Goal: Transaction & Acquisition: Purchase product/service

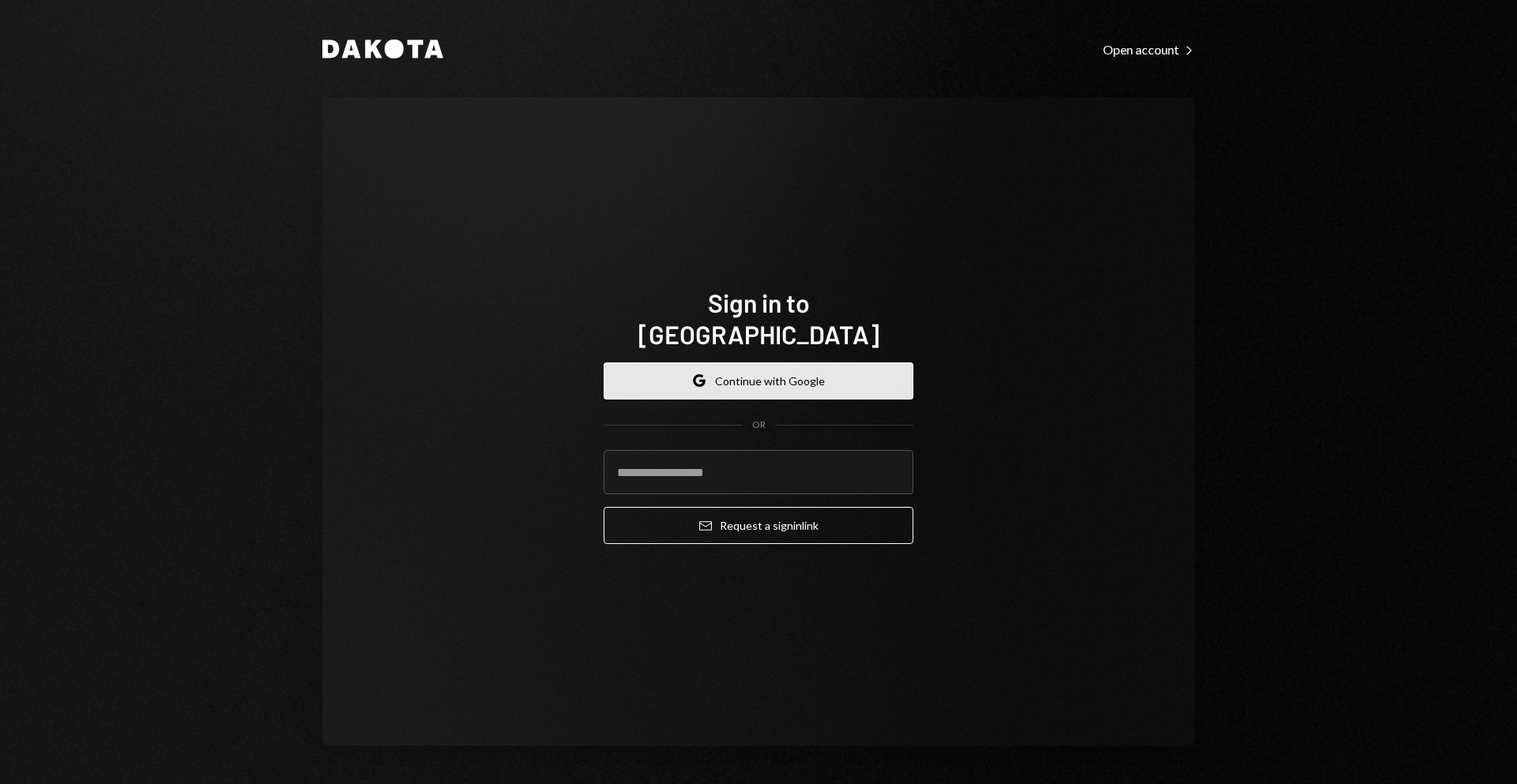
click at [806, 365] on button "Google Continue with Google" at bounding box center [758, 381] width 310 height 37
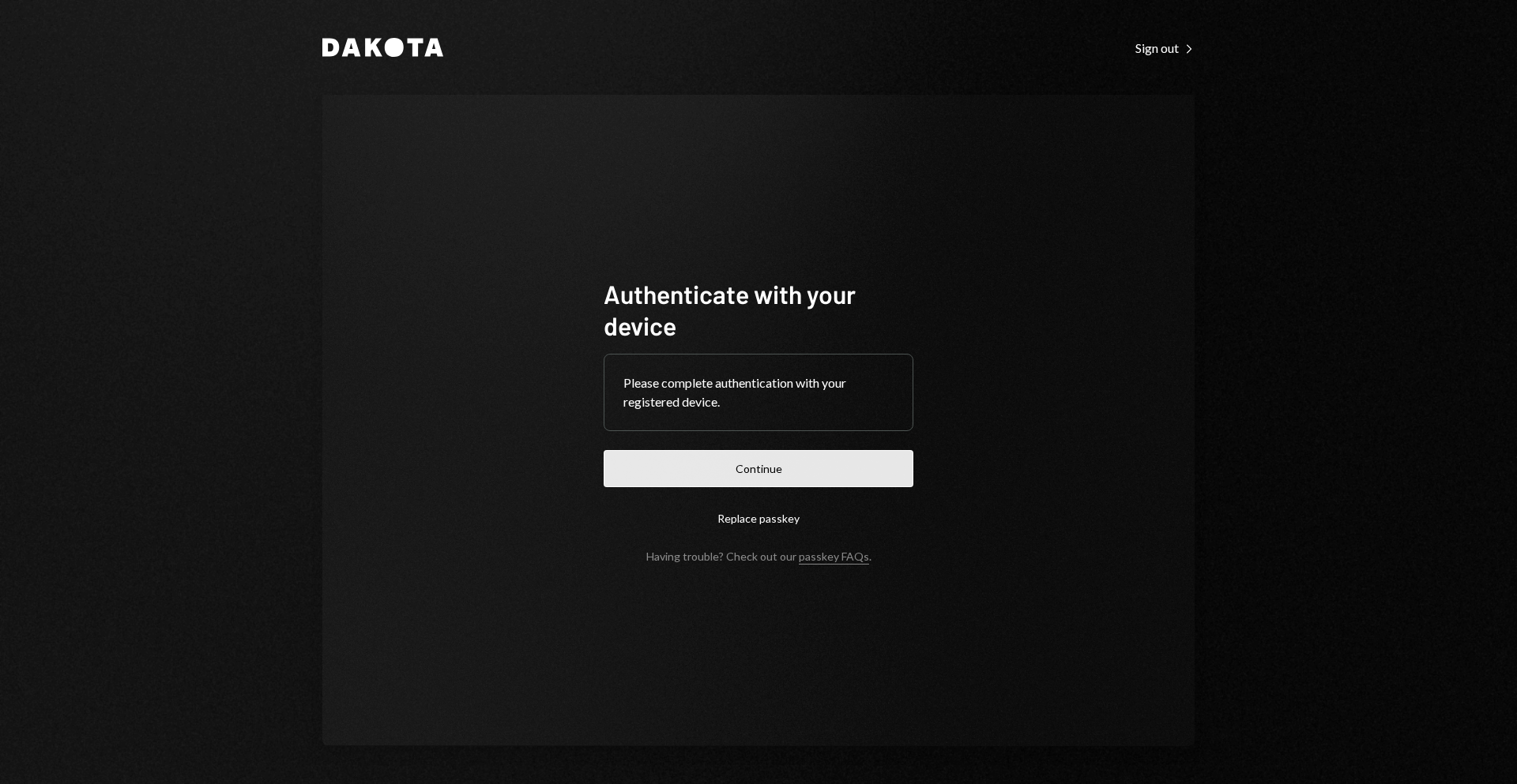
click at [766, 467] on button "Continue" at bounding box center [758, 469] width 310 height 37
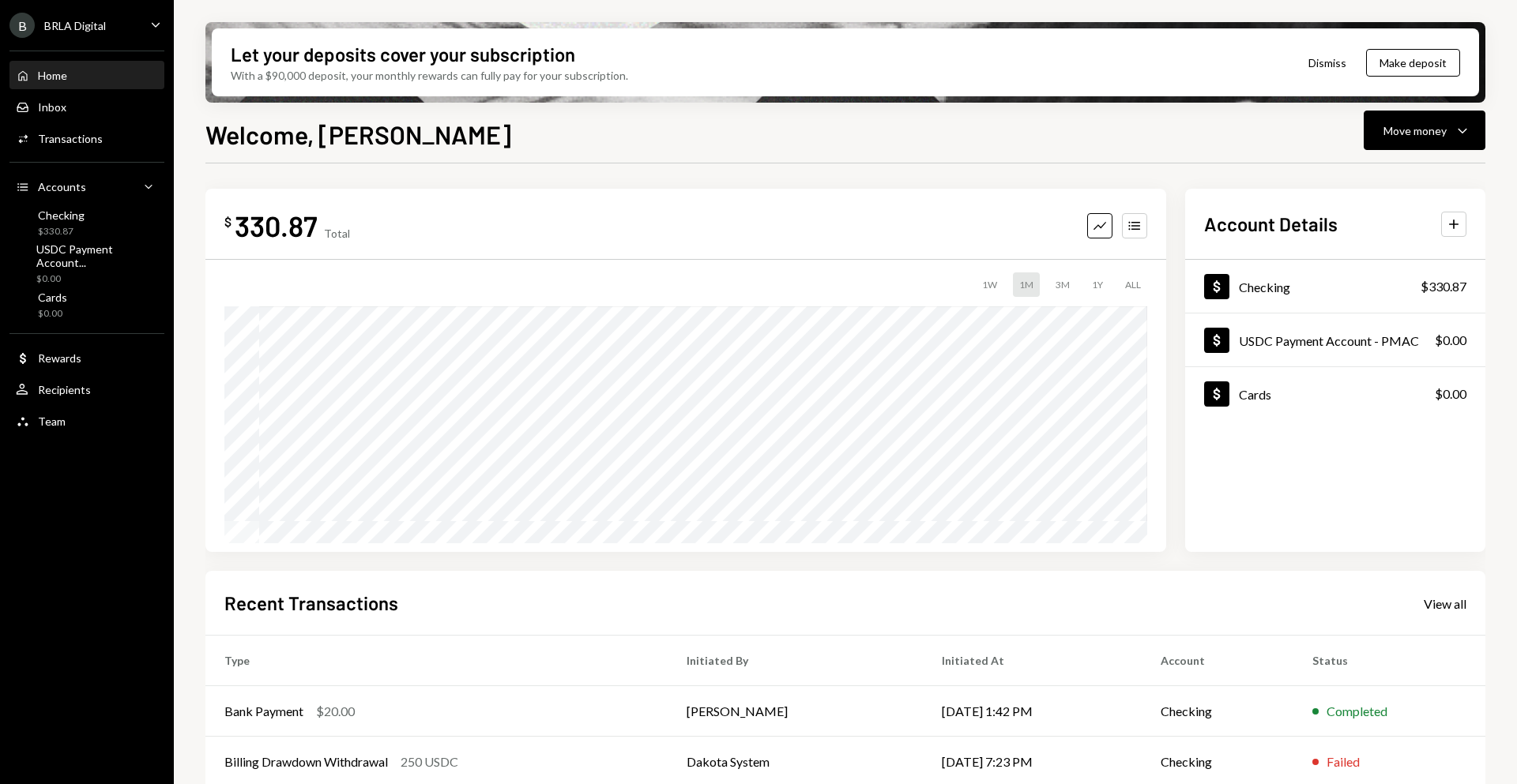
click at [143, 77] on div "Home Home" at bounding box center [86, 76] width 142 height 15
click at [1441, 138] on div "Move money" at bounding box center [1415, 130] width 63 height 16
click at [1408, 185] on div "Send" at bounding box center [1412, 178] width 115 height 16
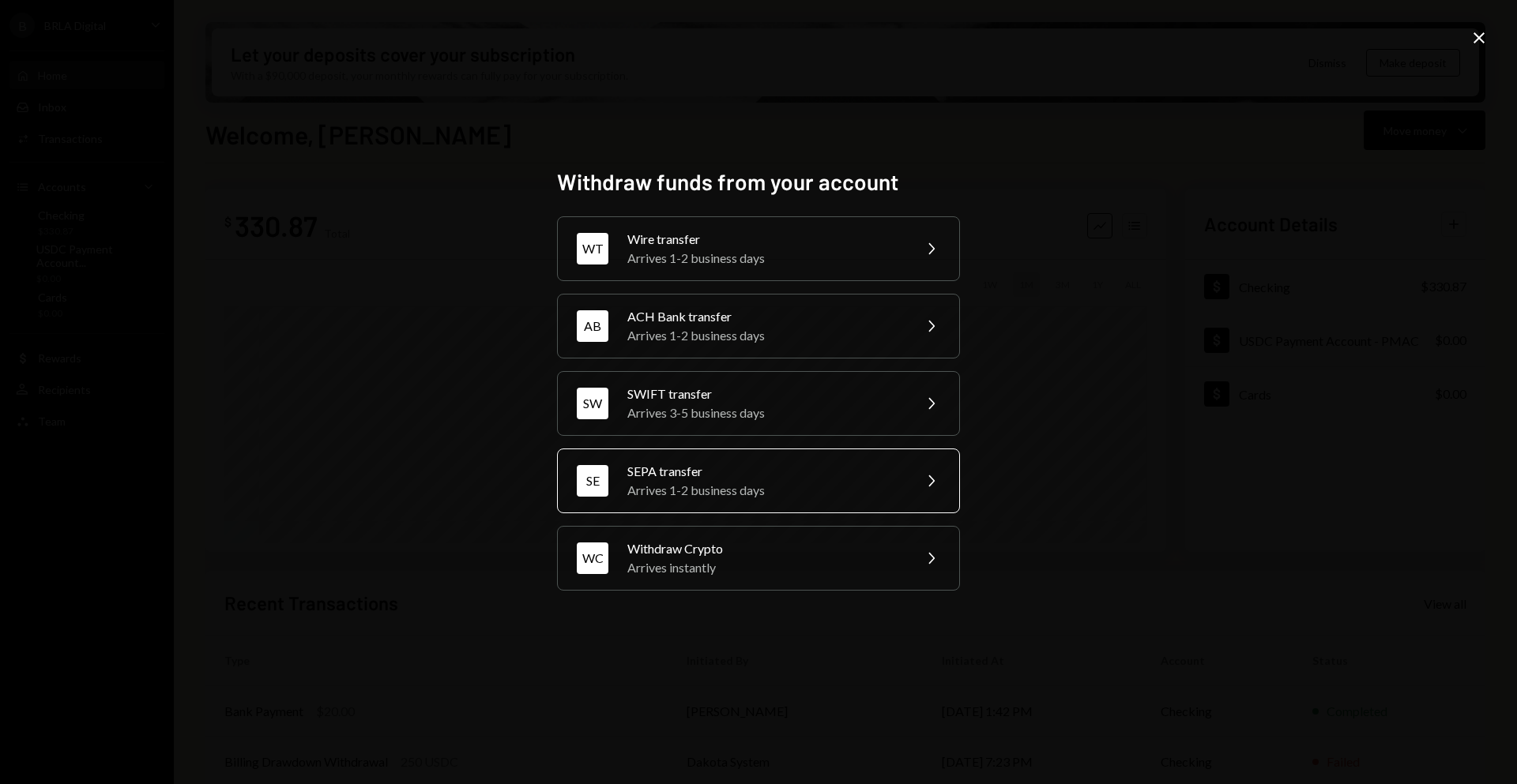
click at [771, 478] on div "SEPA transfer" at bounding box center [764, 471] width 275 height 19
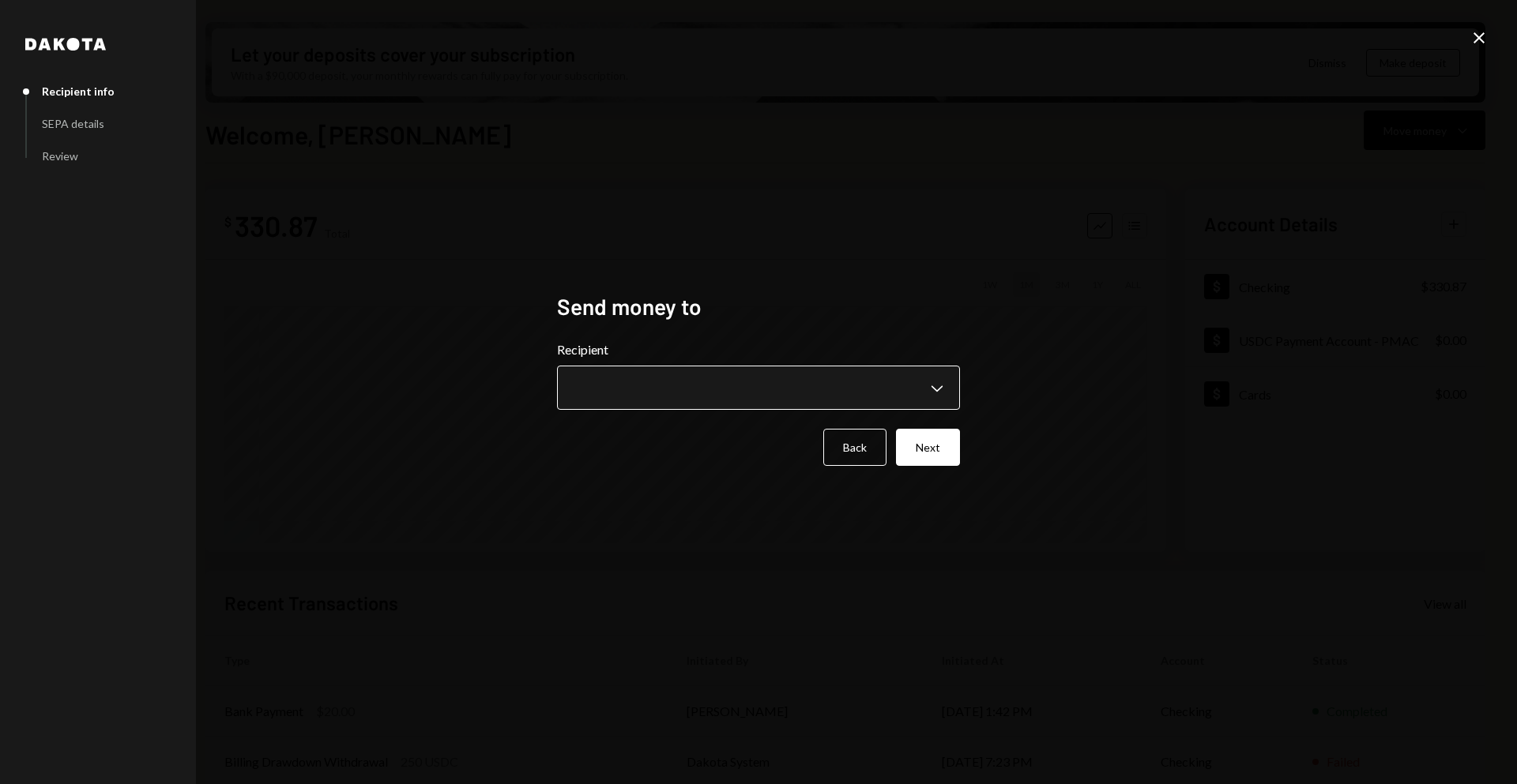
click at [805, 393] on body "B BRLA Digital Caret Down Home Home Inbox Inbox Activities Transactions Account…" at bounding box center [758, 392] width 1517 height 784
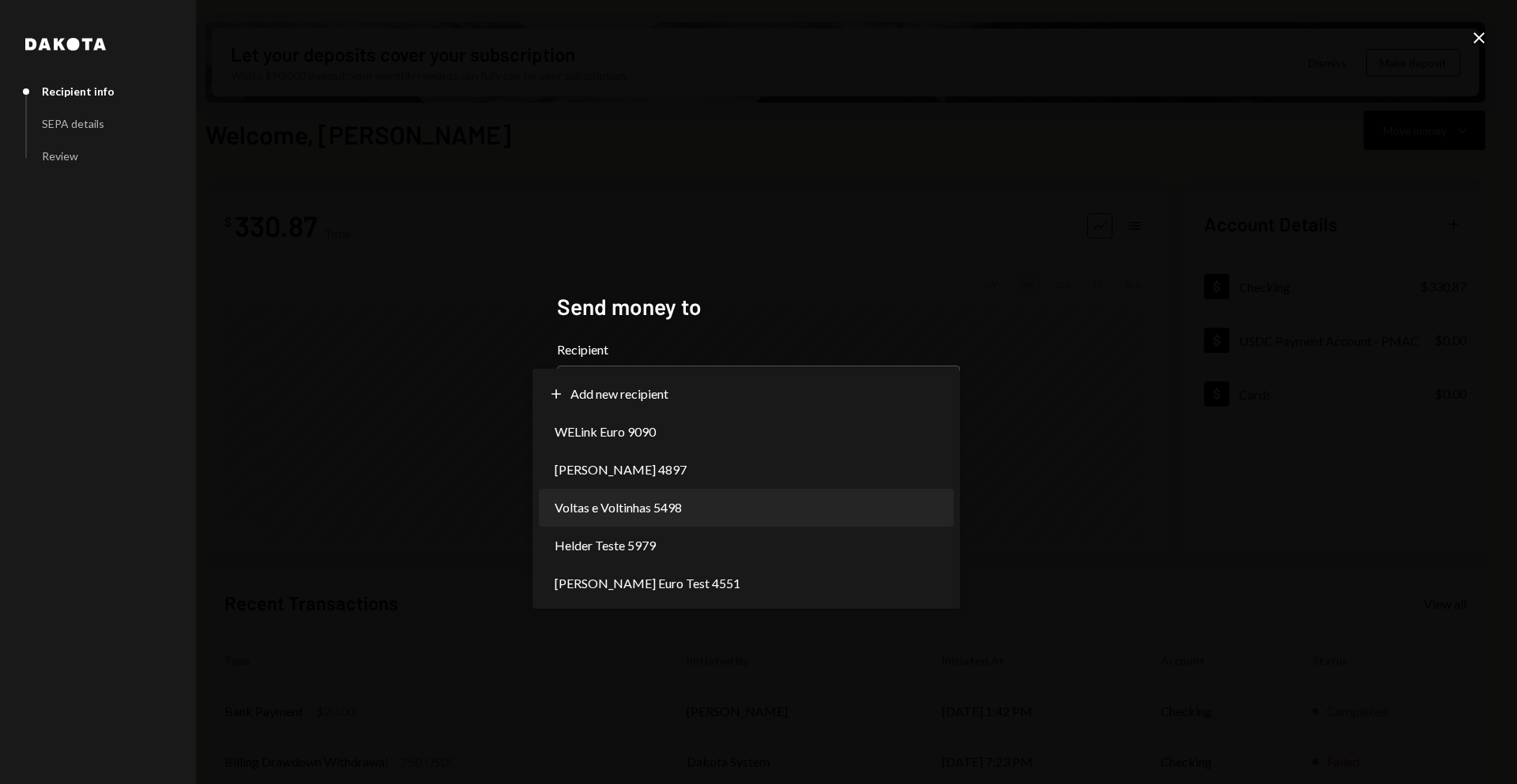
select select "**********"
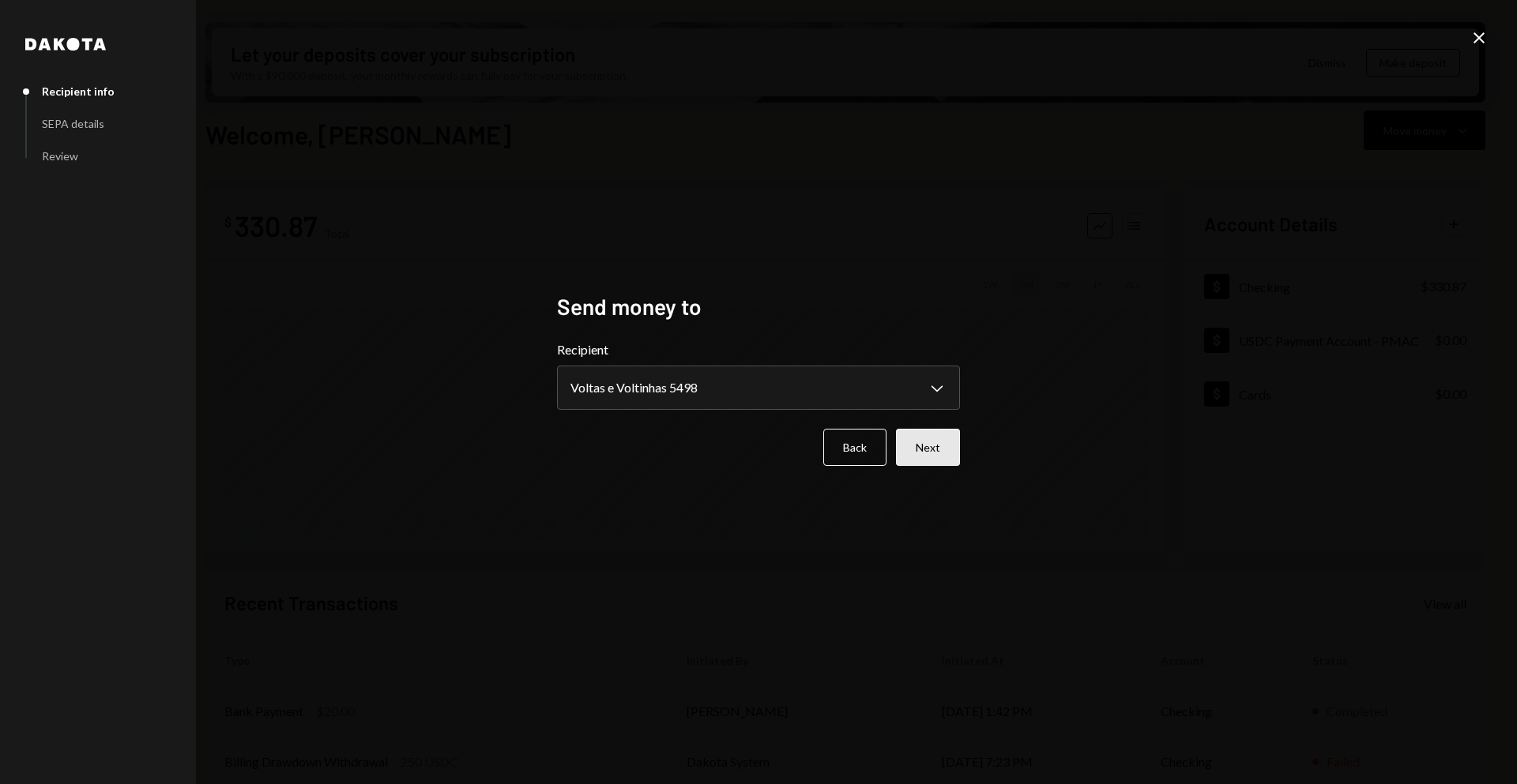
click at [920, 446] on button "Next" at bounding box center [927, 447] width 64 height 37
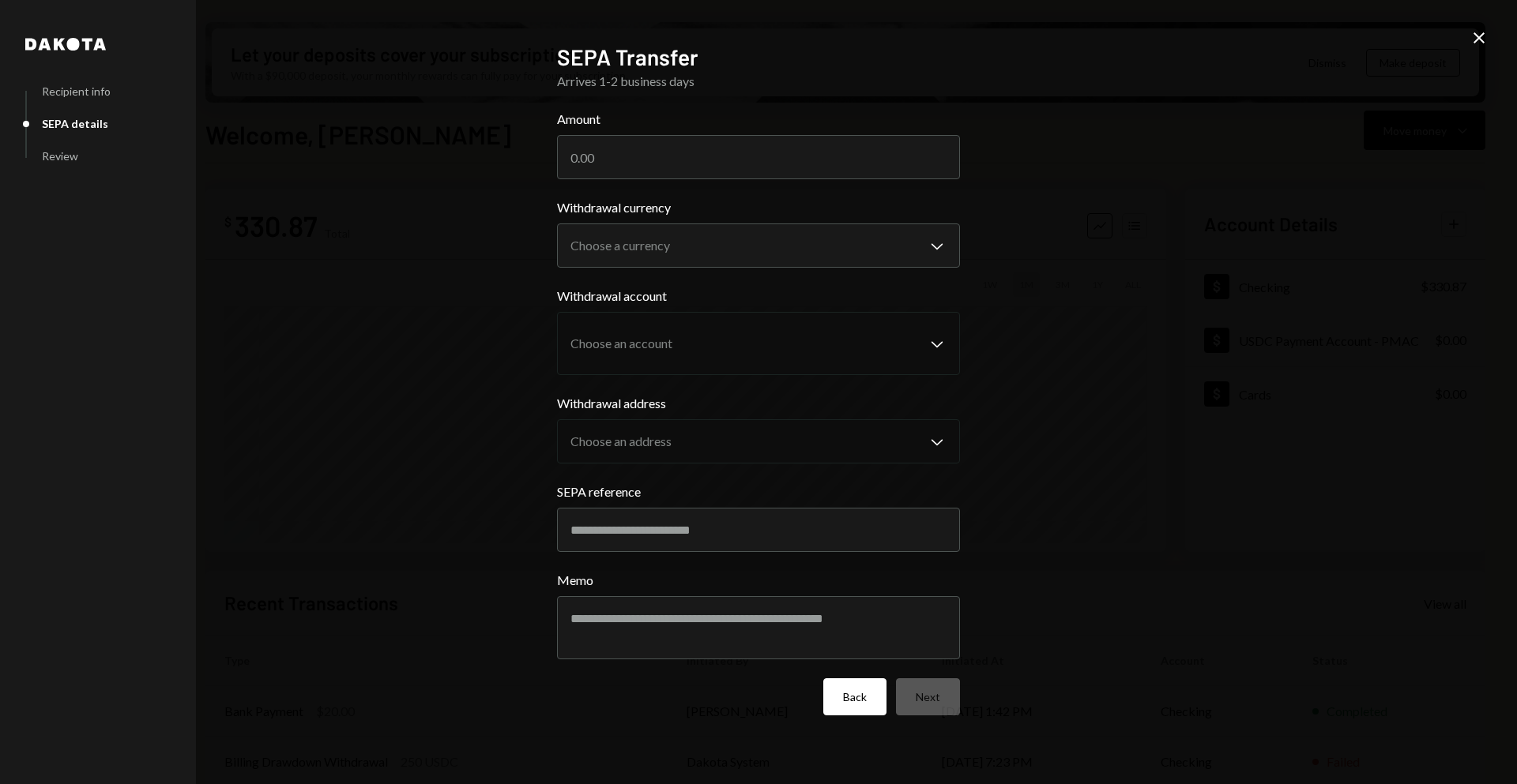
drag, startPoint x: 853, startPoint y: 705, endPoint x: 806, endPoint y: 513, distance: 197.7
click at [850, 694] on button "Back" at bounding box center [855, 697] width 63 height 37
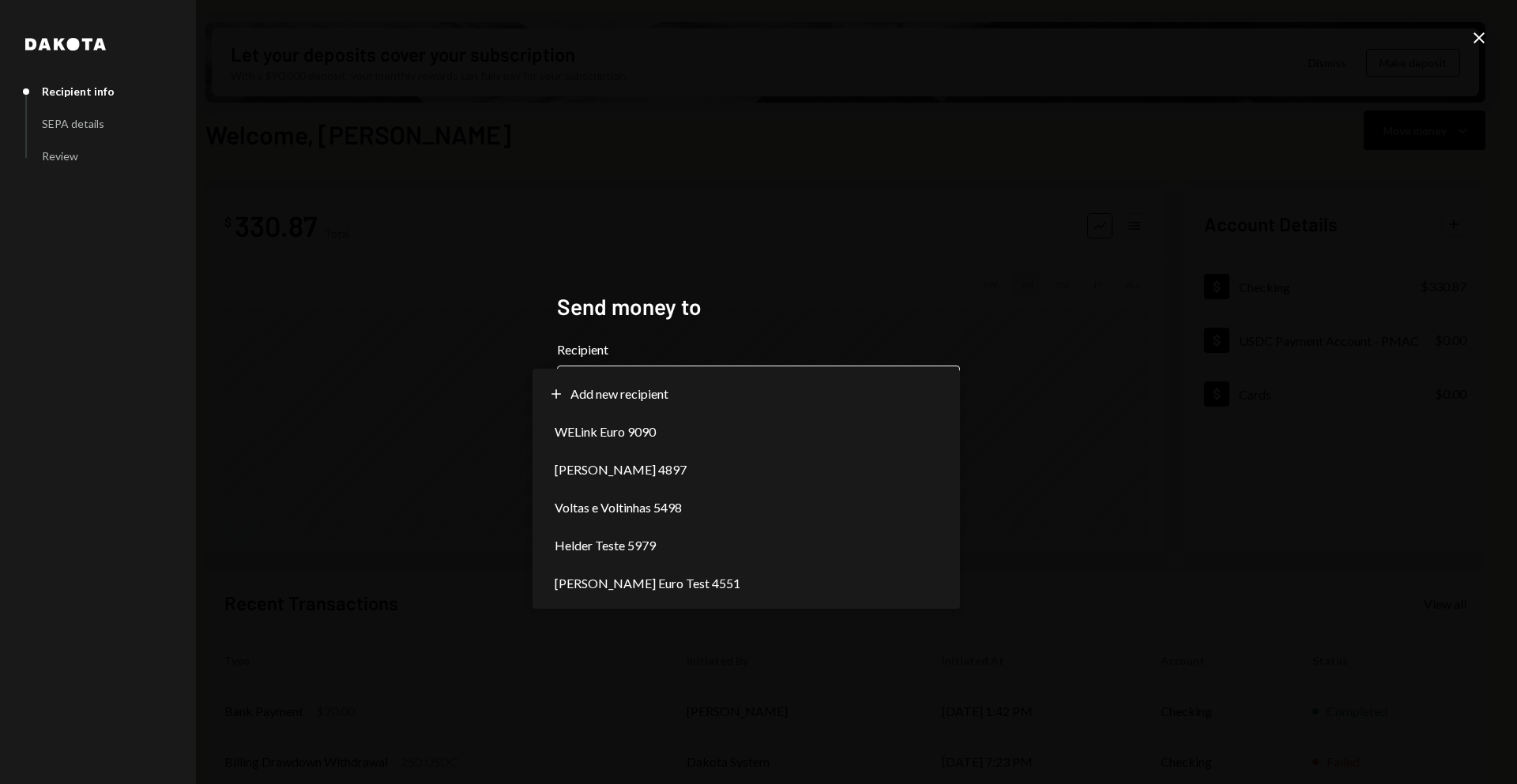
click at [746, 406] on body "B BRLA Digital Caret Down Home Home Inbox Inbox Activities Transactions Account…" at bounding box center [758, 392] width 1517 height 784
select select "**********"
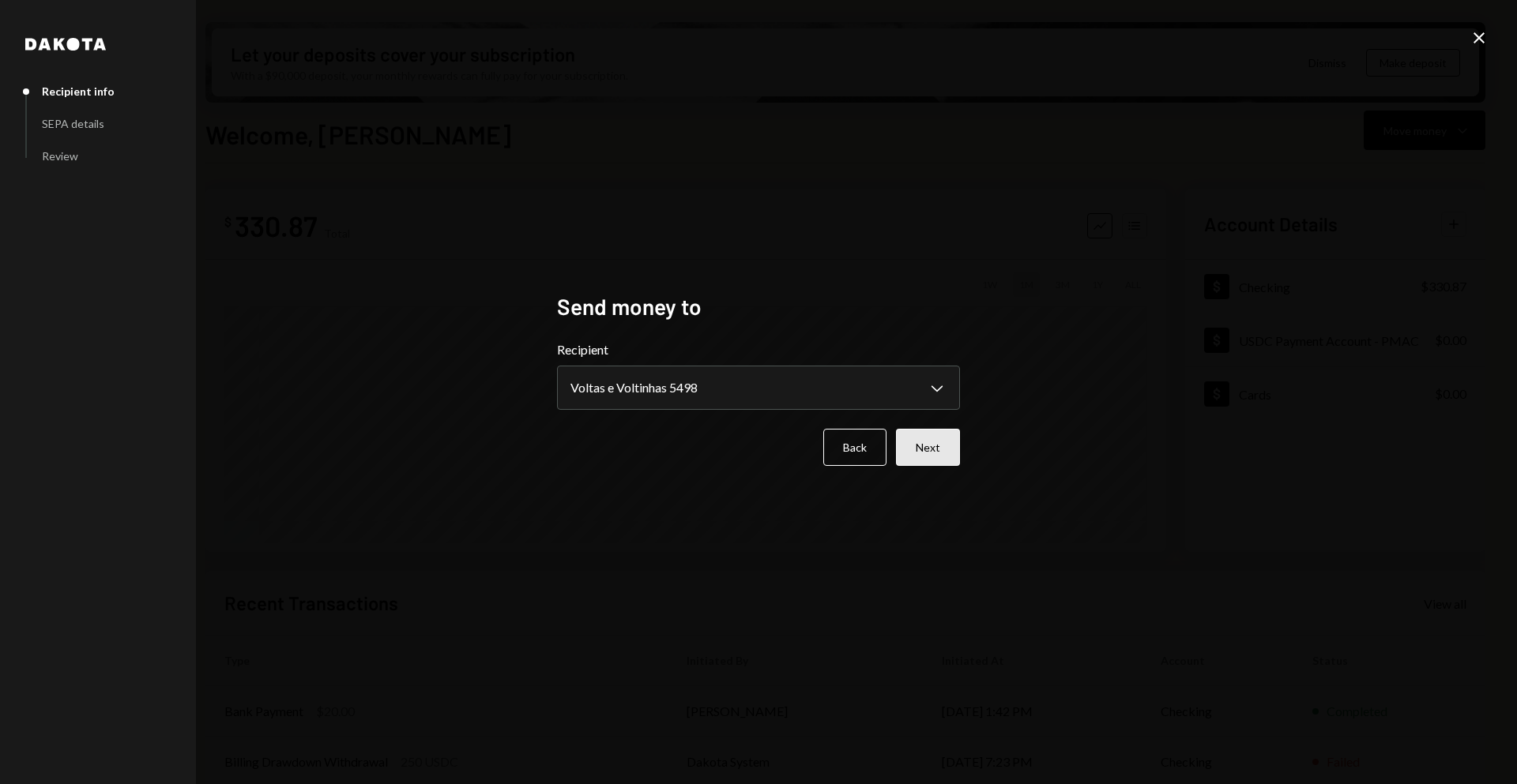
click at [933, 454] on button "Next" at bounding box center [927, 447] width 64 height 37
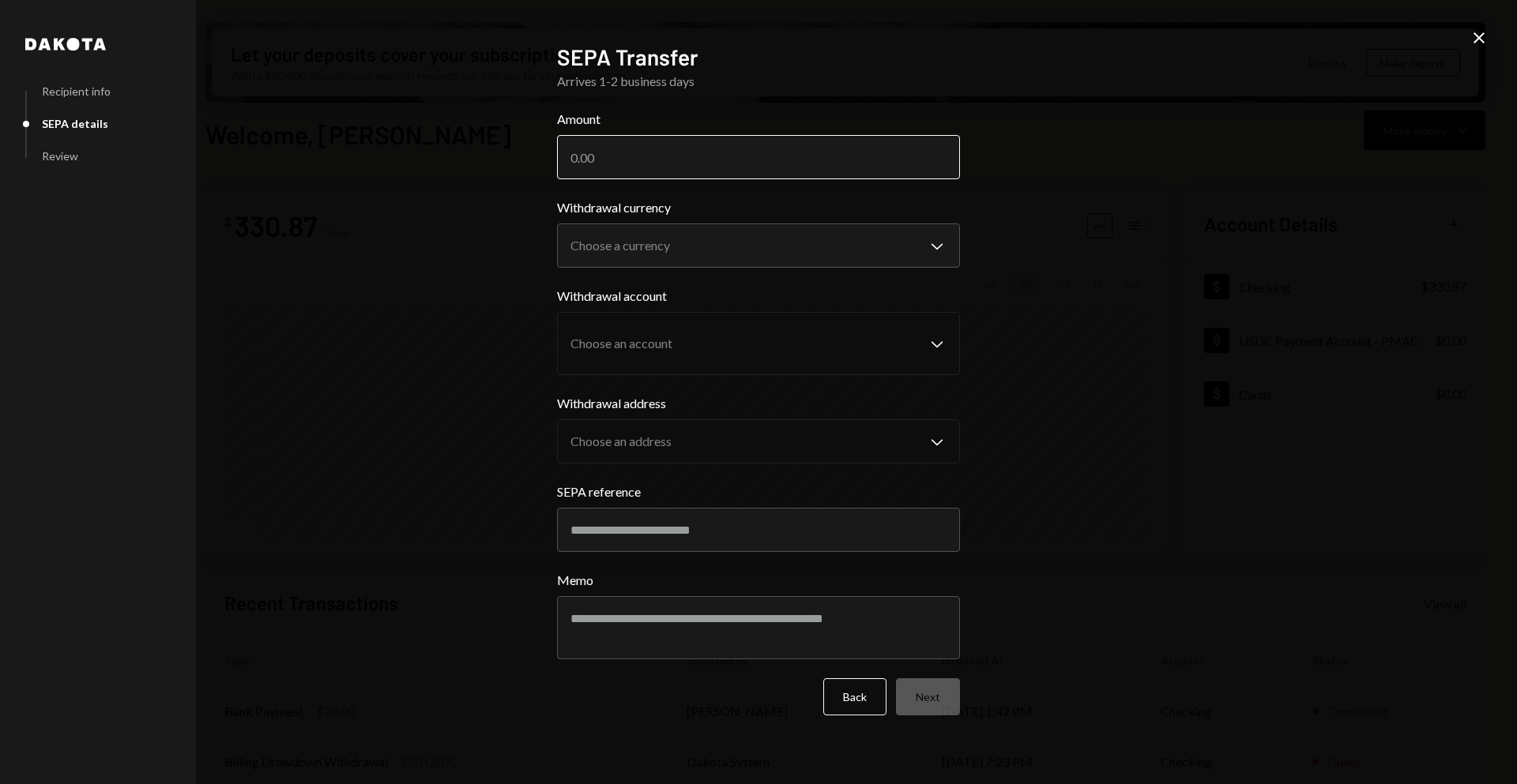
click at [763, 166] on input "Amount" at bounding box center [758, 157] width 403 height 45
type input "60000"
click at [938, 254] on body "B BRLA Digital Caret Down Home Home Inbox Inbox Activities Transactions Account…" at bounding box center [758, 392] width 1517 height 784
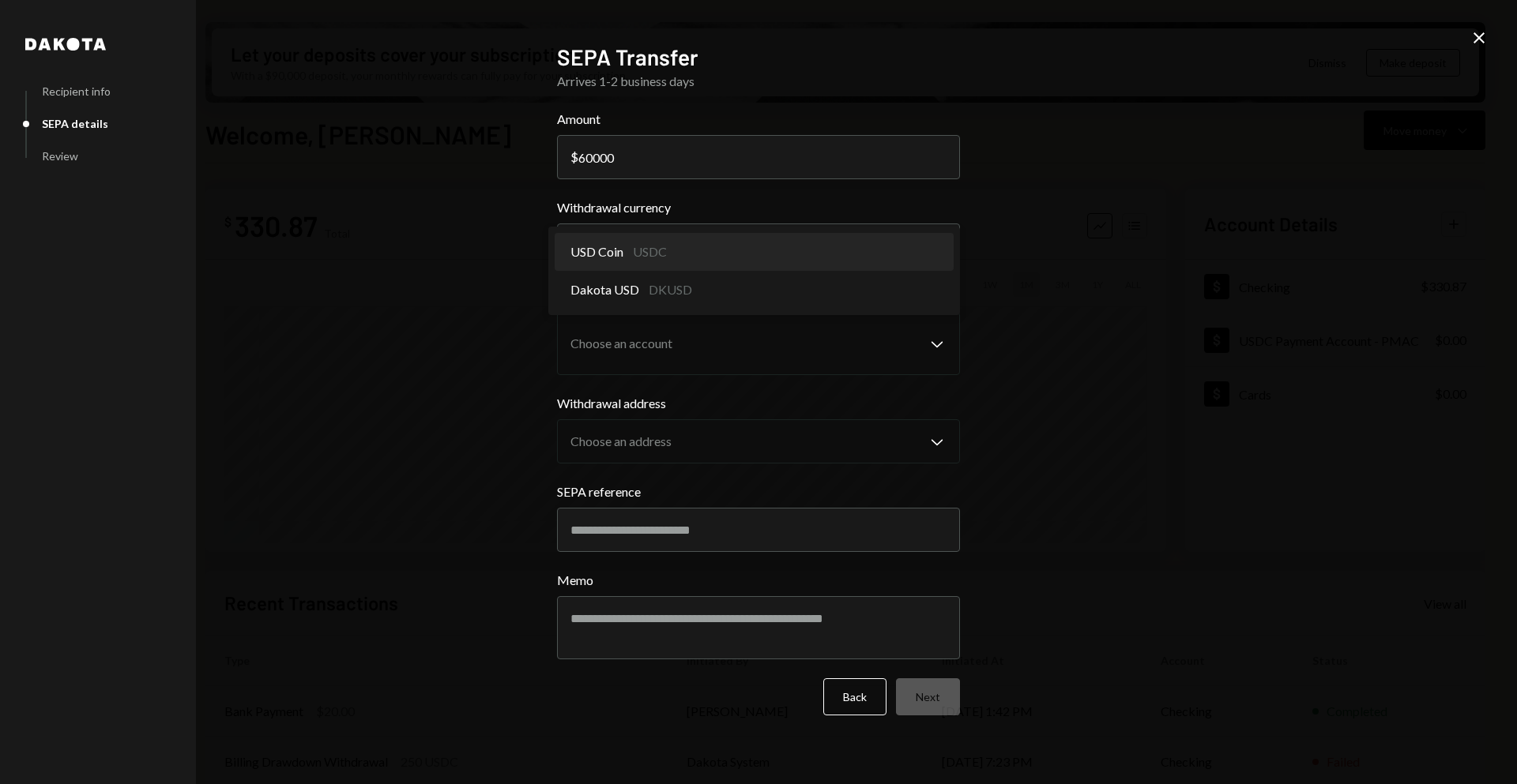
select select "****"
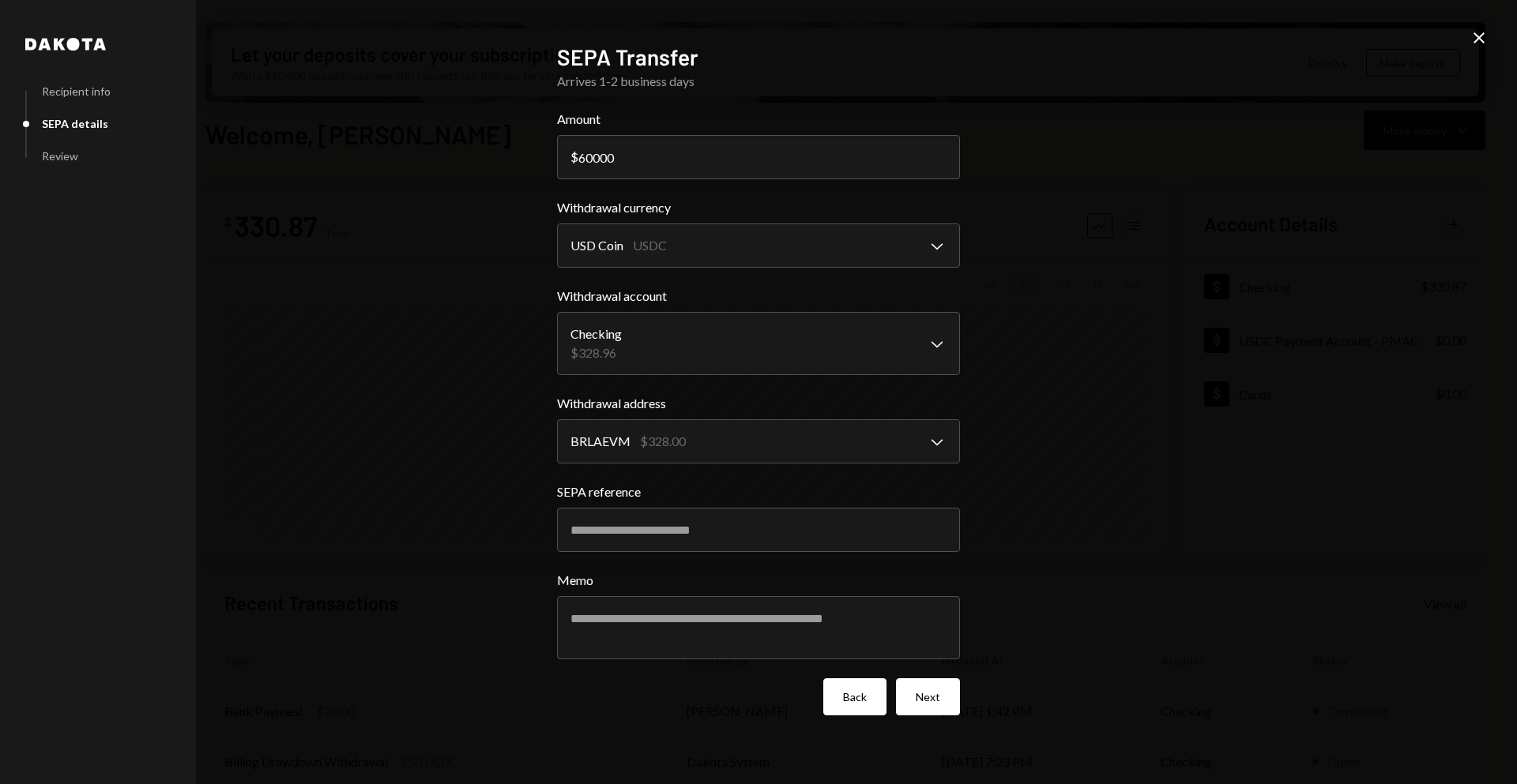
click at [873, 693] on button "Back" at bounding box center [855, 697] width 63 height 37
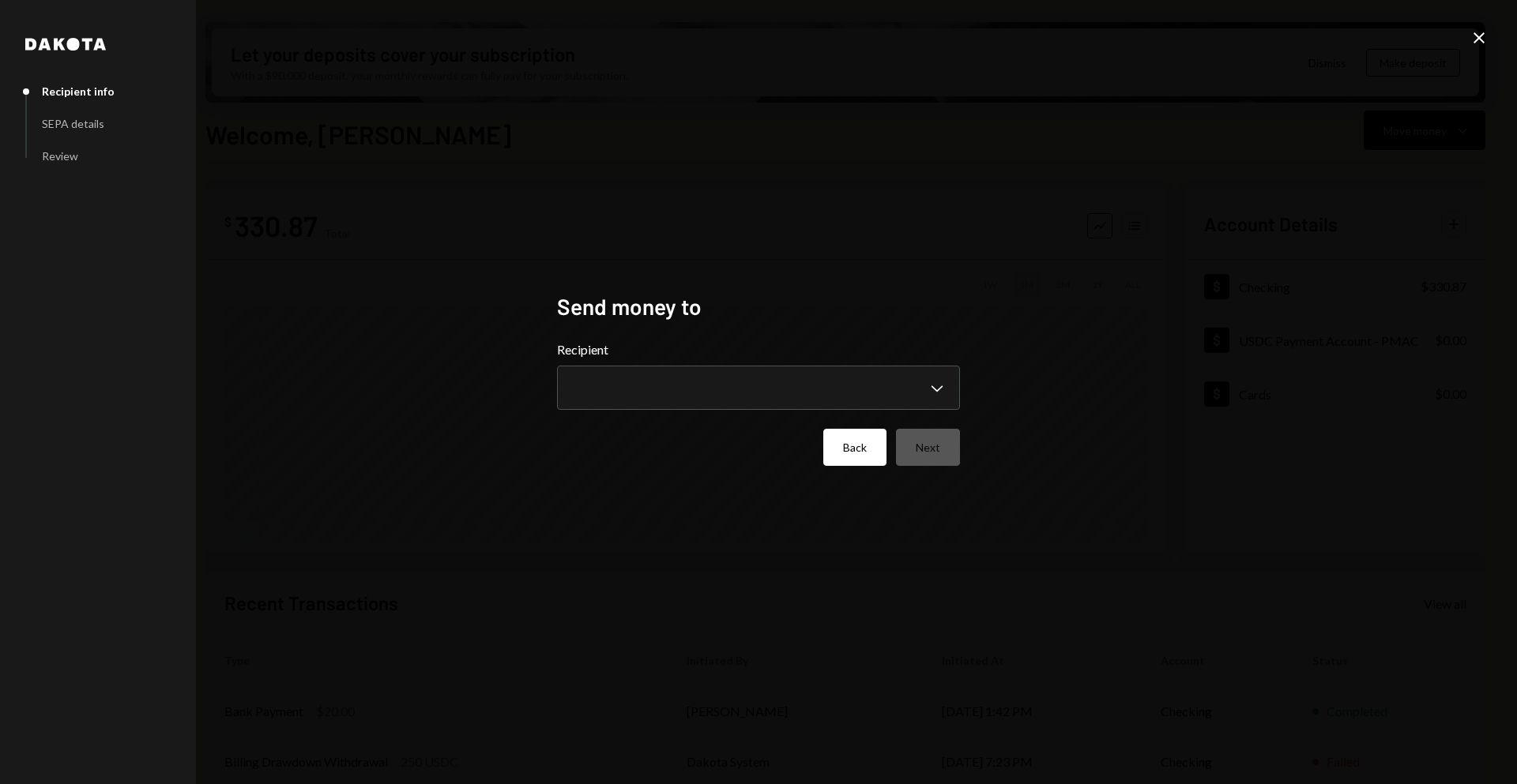
click at [864, 454] on button "Back" at bounding box center [855, 447] width 63 height 37
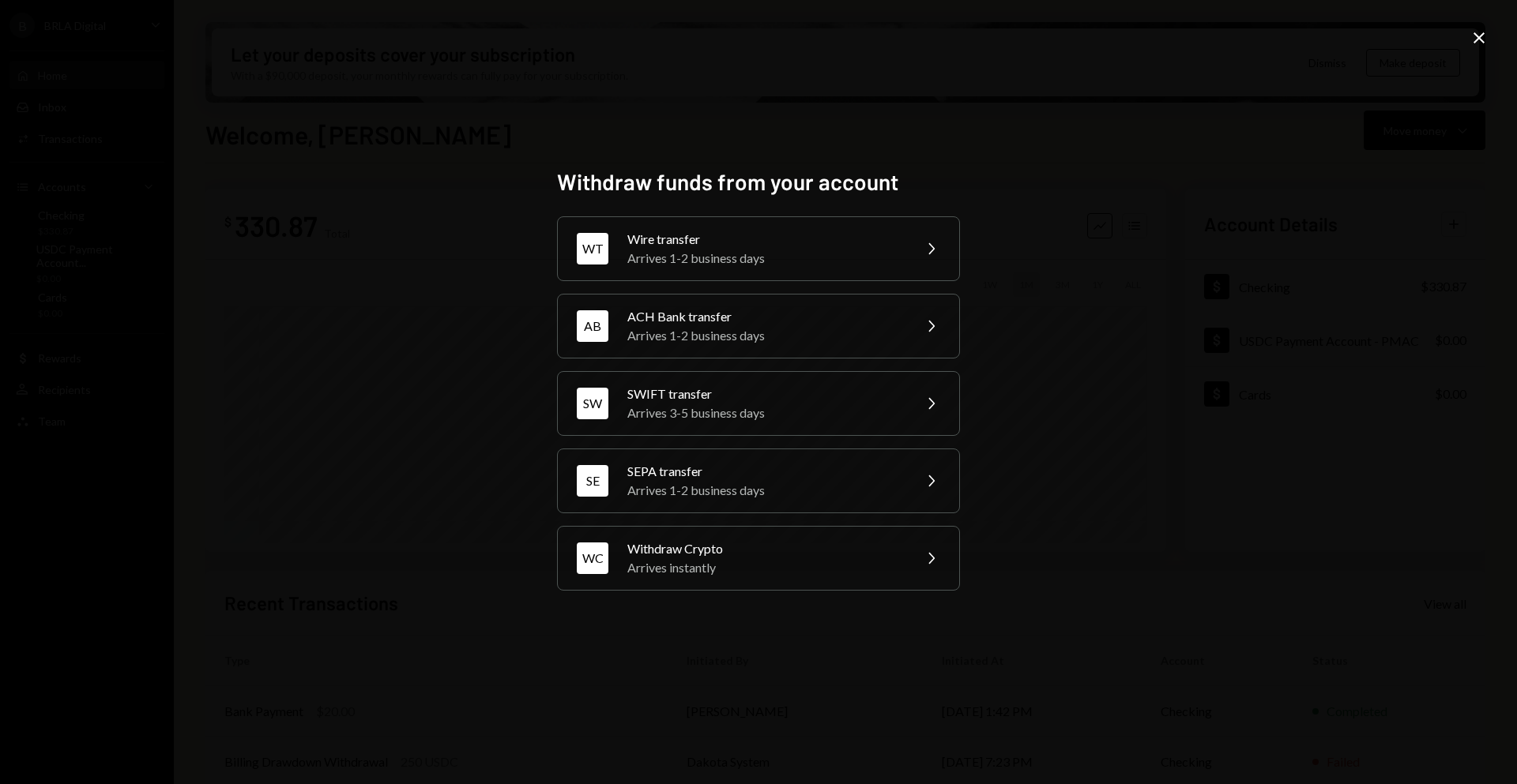
click at [523, 579] on div "Withdraw funds from your account WT Wire transfer Arrives 1-2 business days Che…" at bounding box center [758, 392] width 1517 height 784
drag, startPoint x: 544, startPoint y: 697, endPoint x: 470, endPoint y: 645, distance: 90.4
click at [545, 697] on div "Withdraw funds from your account WT Wire transfer Arrives 1-2 business days Che…" at bounding box center [758, 392] width 1517 height 784
click at [87, 166] on div "Withdraw funds from your account WT Wire transfer Arrives 1-2 business days Che…" at bounding box center [758, 392] width 1517 height 784
click at [533, 152] on div "Withdraw funds from your account WT Wire transfer Arrives 1-2 business days Che…" at bounding box center [758, 392] width 1517 height 784
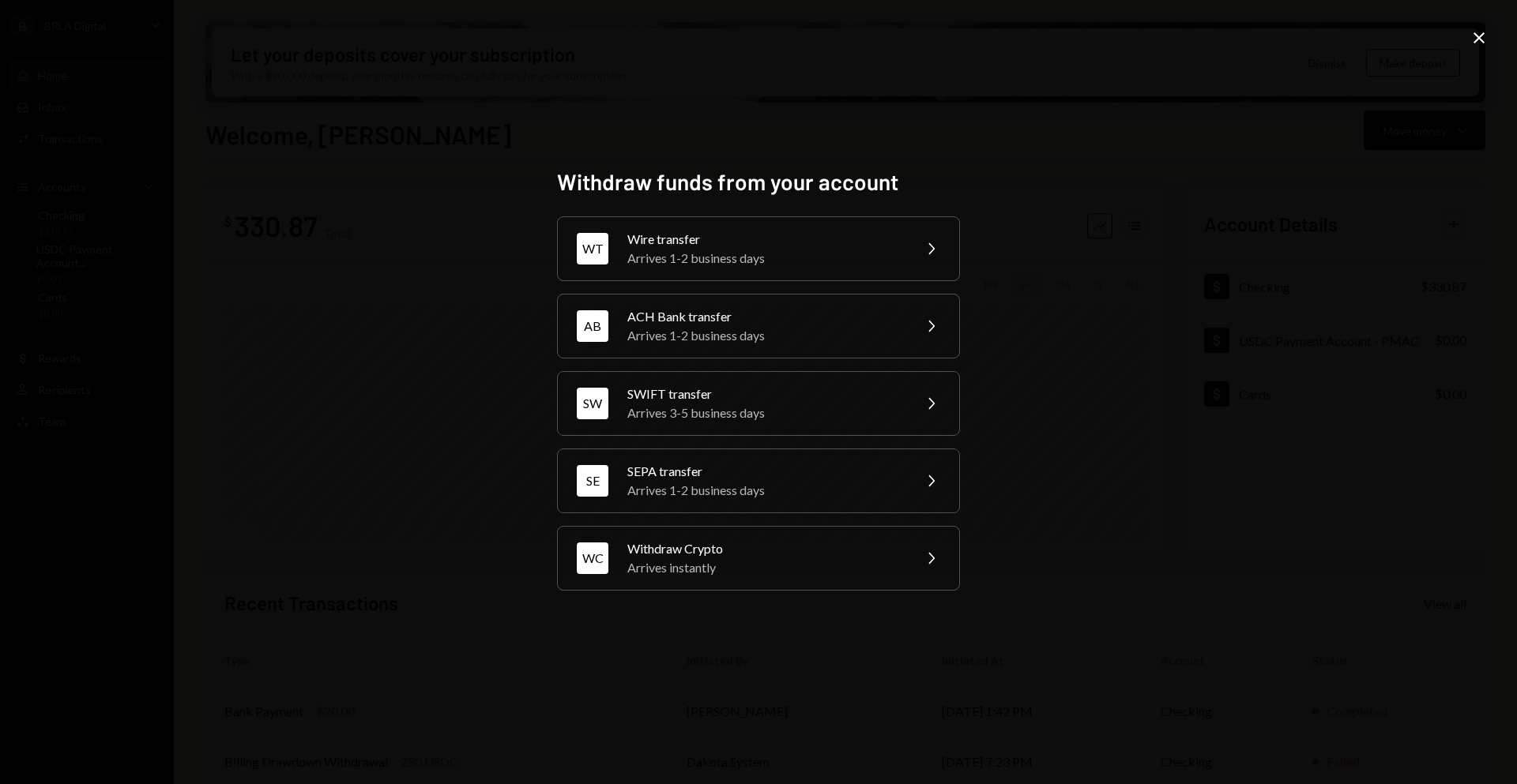
click at [1113, 392] on div "Withdraw funds from your account WT Wire transfer Arrives 1-2 business days Che…" at bounding box center [758, 392] width 1517 height 784
click at [1489, 33] on div "Withdraw funds from your account WT Wire transfer Arrives 1-2 business days Che…" at bounding box center [758, 392] width 1517 height 784
click at [1469, 35] on icon "Close" at bounding box center [1478, 37] width 19 height 19
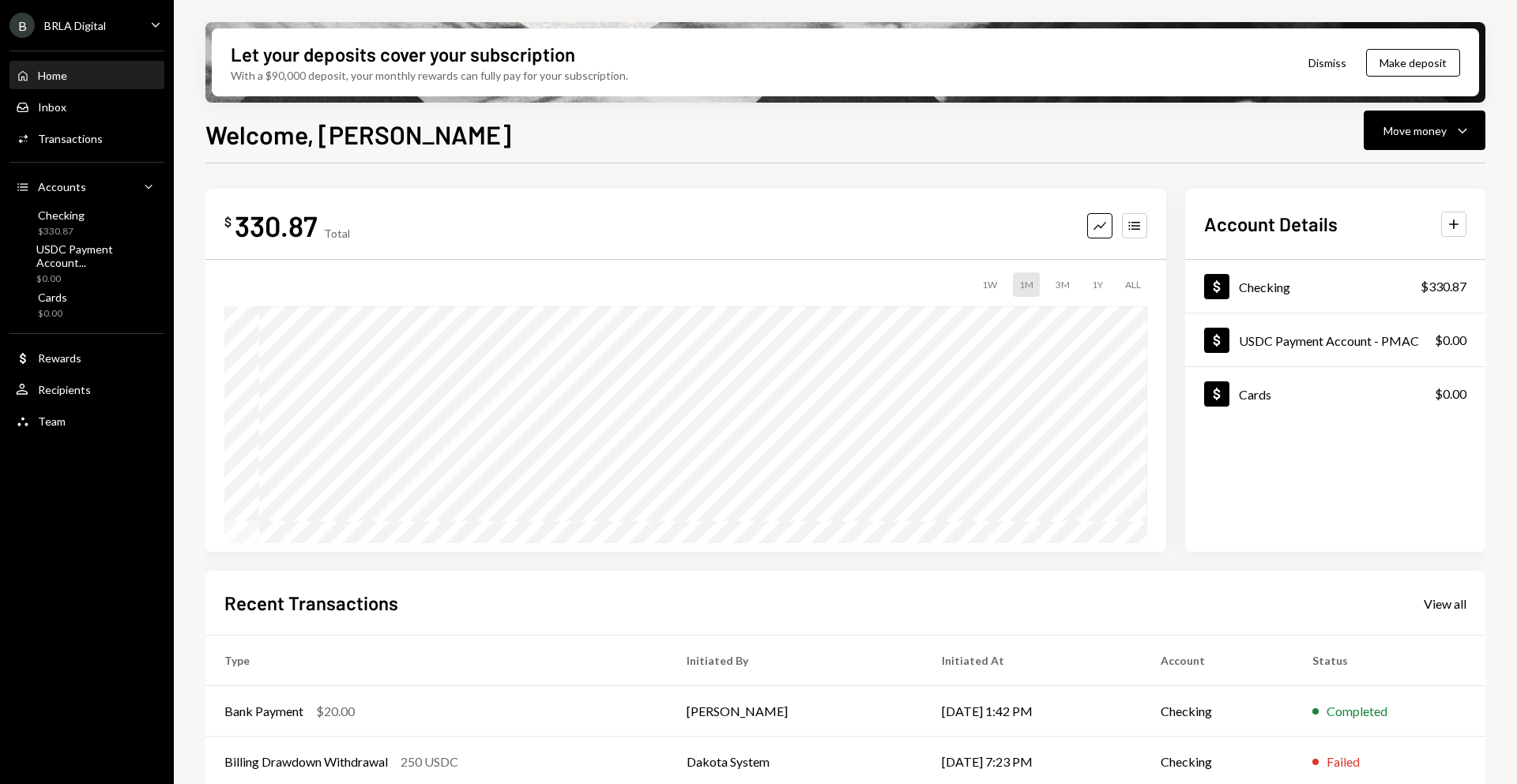
click at [71, 89] on div "Home Home Inbox Inbox Activities Transactions Accounts Accounts Caret Down Chec…" at bounding box center [87, 240] width 173 height 397
click at [70, 82] on div "Home Home" at bounding box center [86, 75] width 142 height 27
click at [792, 164] on div "$ 330.87 Total Graph Accounts 1W 1M 3M 1Y ALL $356.10 Aug 05, 2025 Account Deta…" at bounding box center [844, 567] width 1280 height 807
click at [792, 164] on div "$ 330.87 Total Graph Accounts 1W 1M 3M 1Y ALL Account Details Plus Dollar Check…" at bounding box center [844, 567] width 1280 height 807
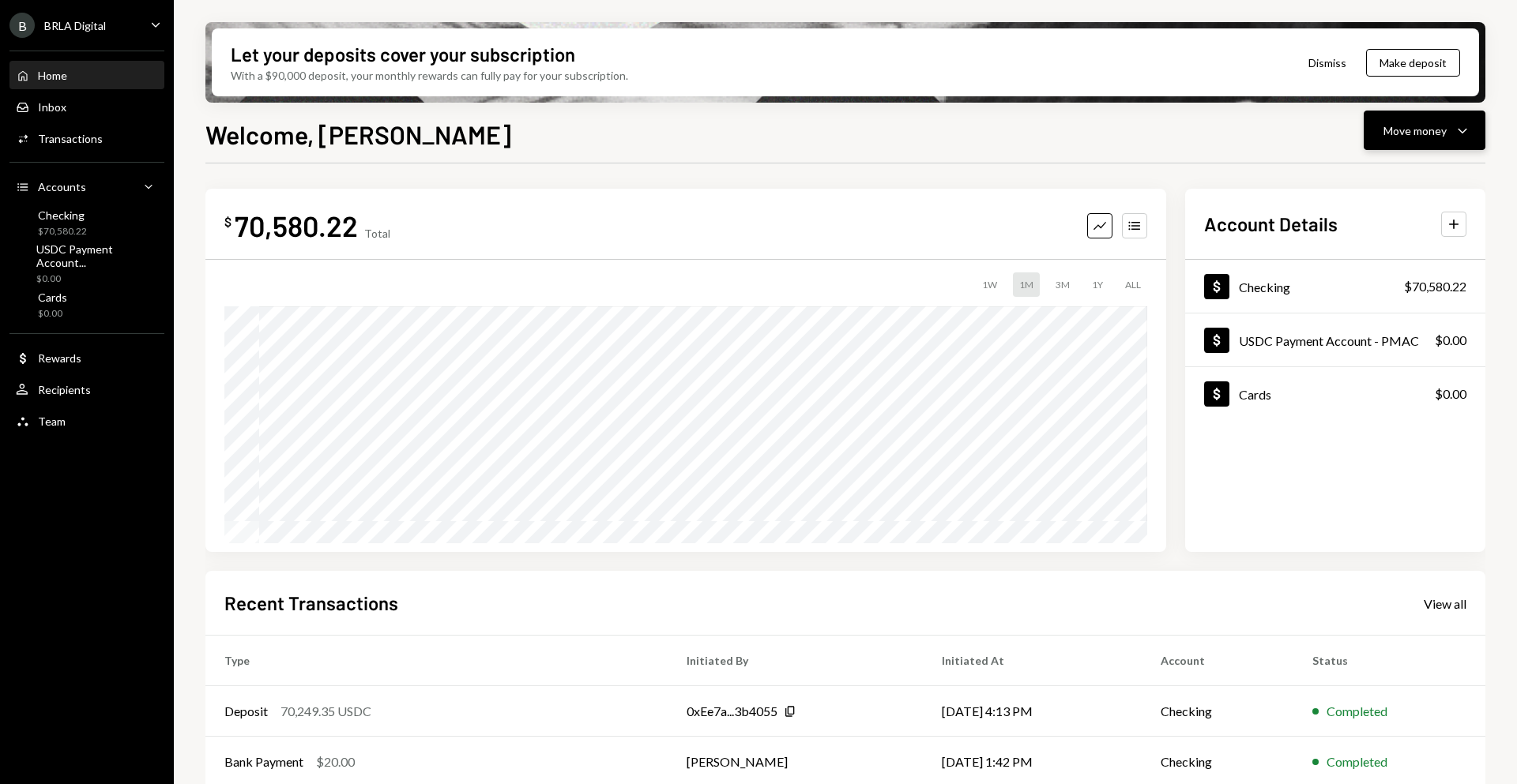
click at [1423, 147] on button "Move money Caret Down" at bounding box center [1425, 130] width 122 height 40
click at [1238, 125] on div "Welcome, Luiz Move money Caret Down" at bounding box center [844, 132] width 1280 height 35
click at [1413, 131] on div "Move money" at bounding box center [1415, 130] width 63 height 16
click at [1380, 180] on div "Send" at bounding box center [1412, 178] width 115 height 16
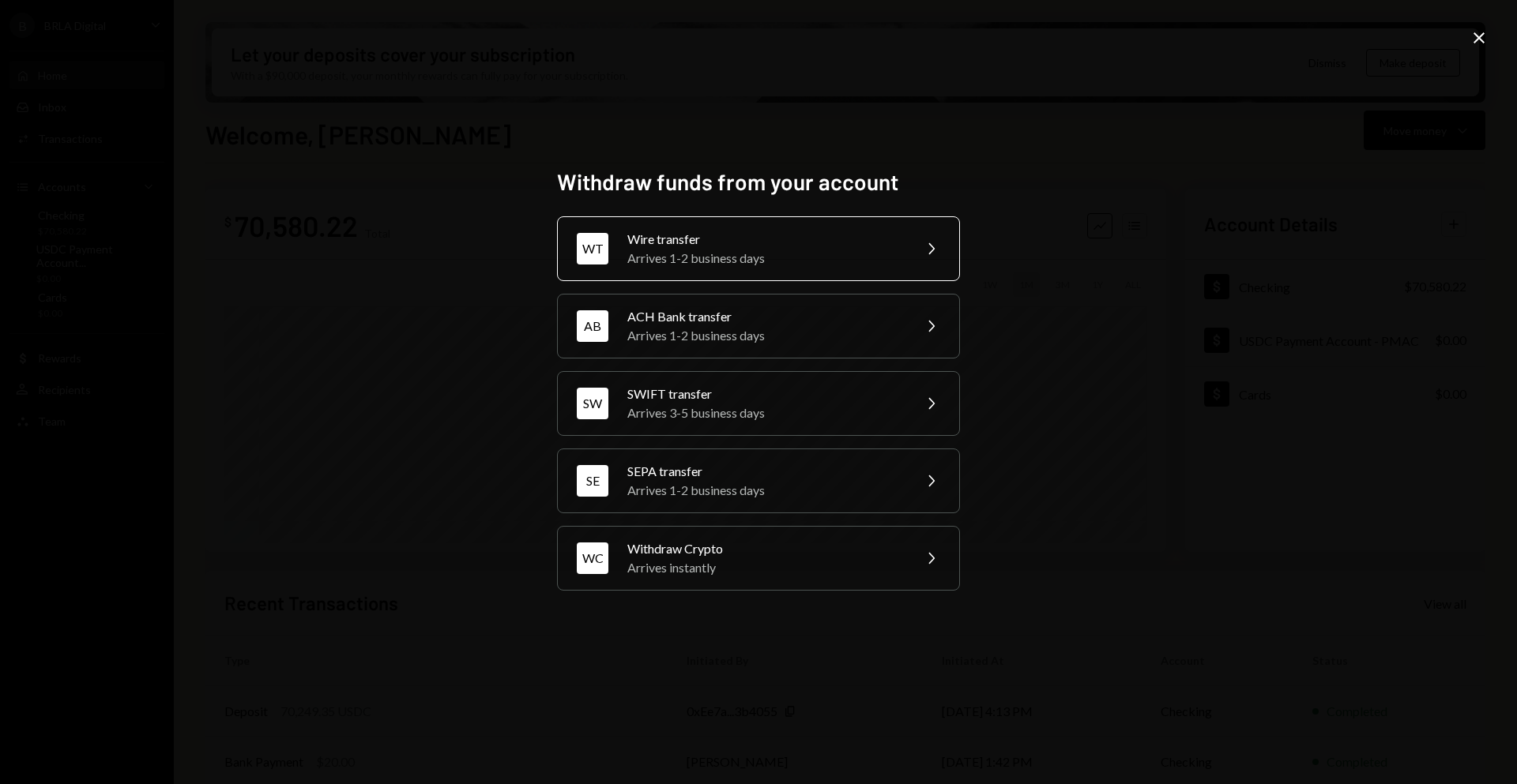
click at [768, 245] on div "Wire transfer" at bounding box center [764, 239] width 275 height 19
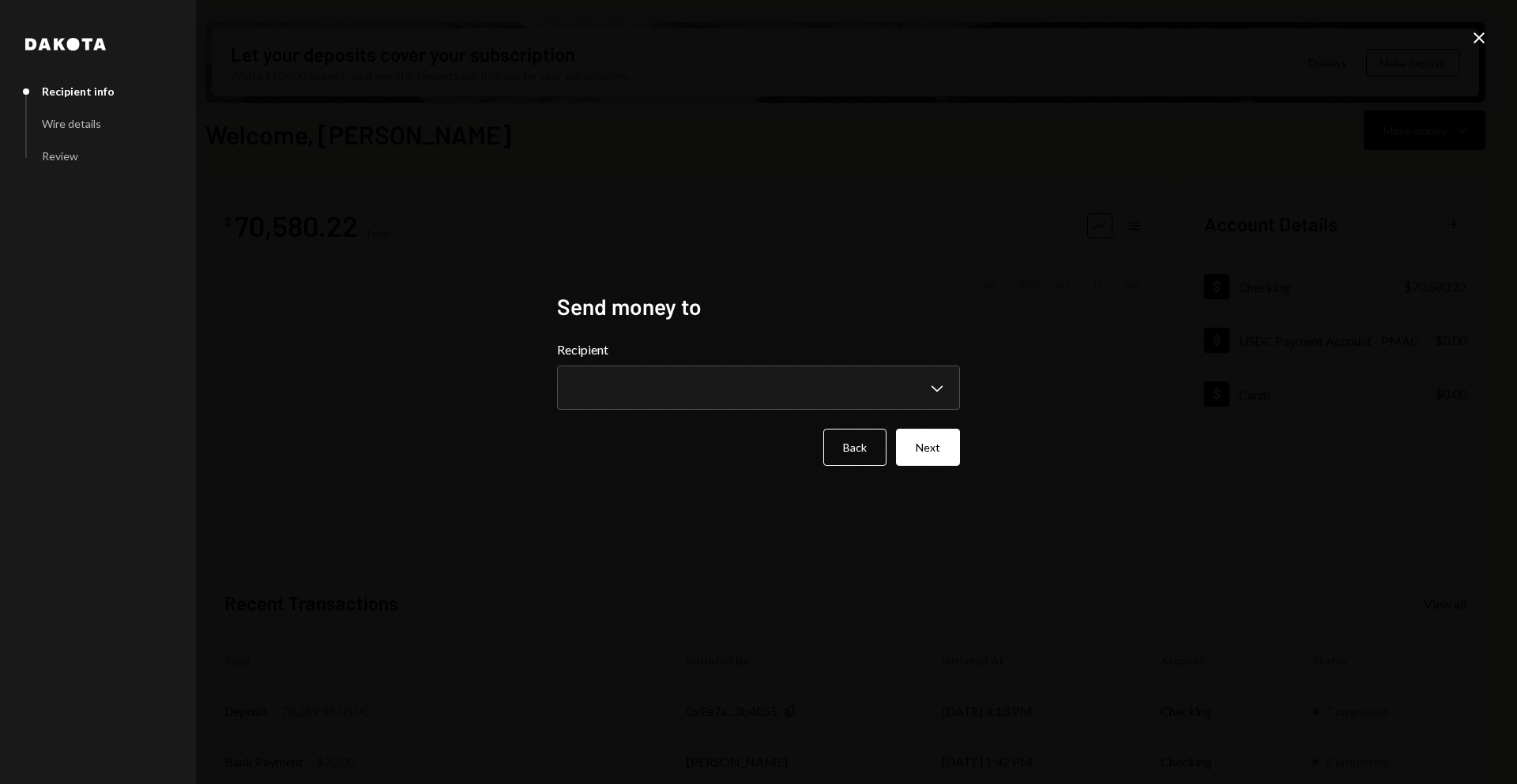
click at [1484, 43] on icon "Close" at bounding box center [1478, 37] width 19 height 19
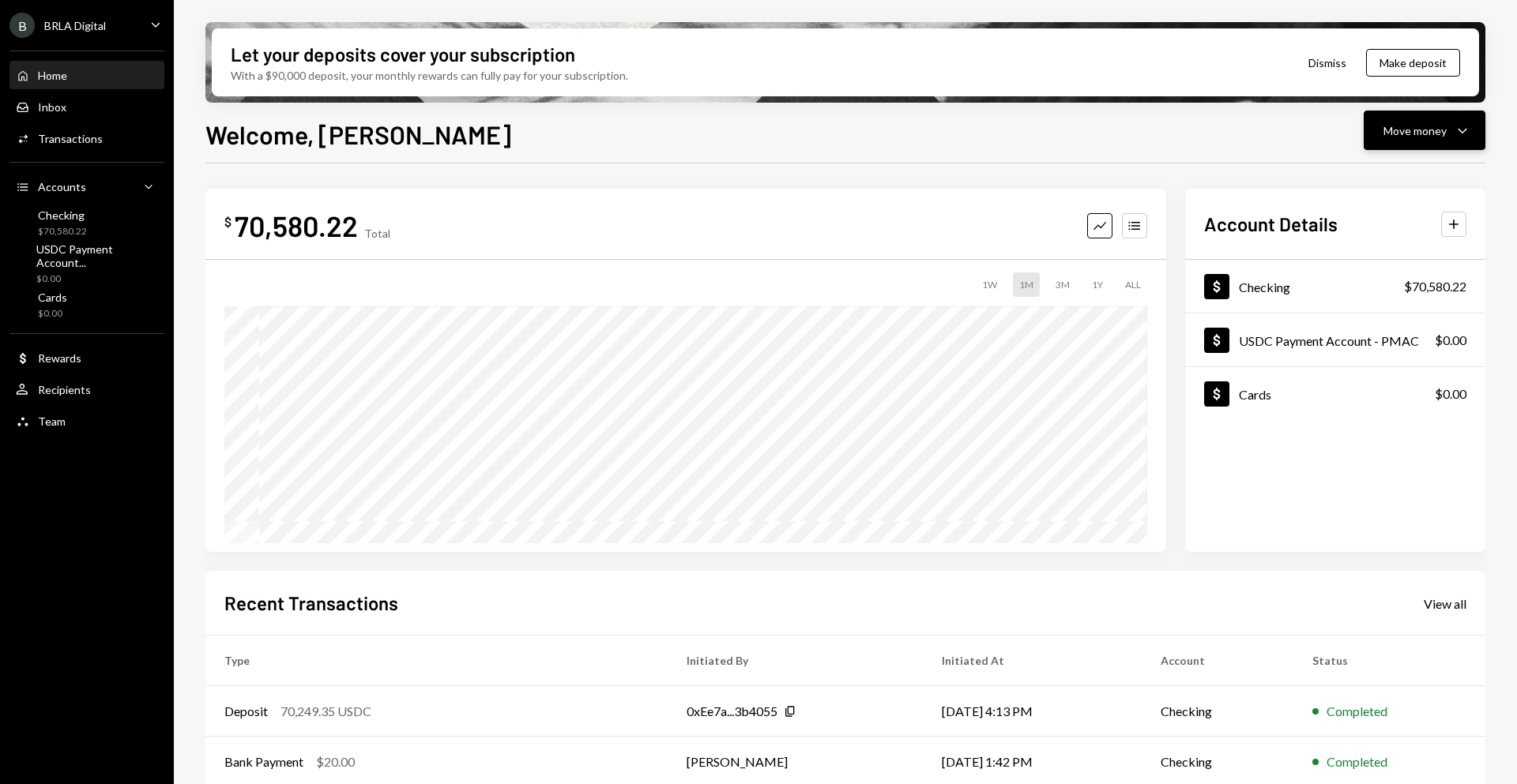
click at [1382, 115] on button "Move money Caret Down" at bounding box center [1425, 130] width 122 height 40
click at [1352, 177] on div "Withdraw Send" at bounding box center [1400, 178] width 139 height 16
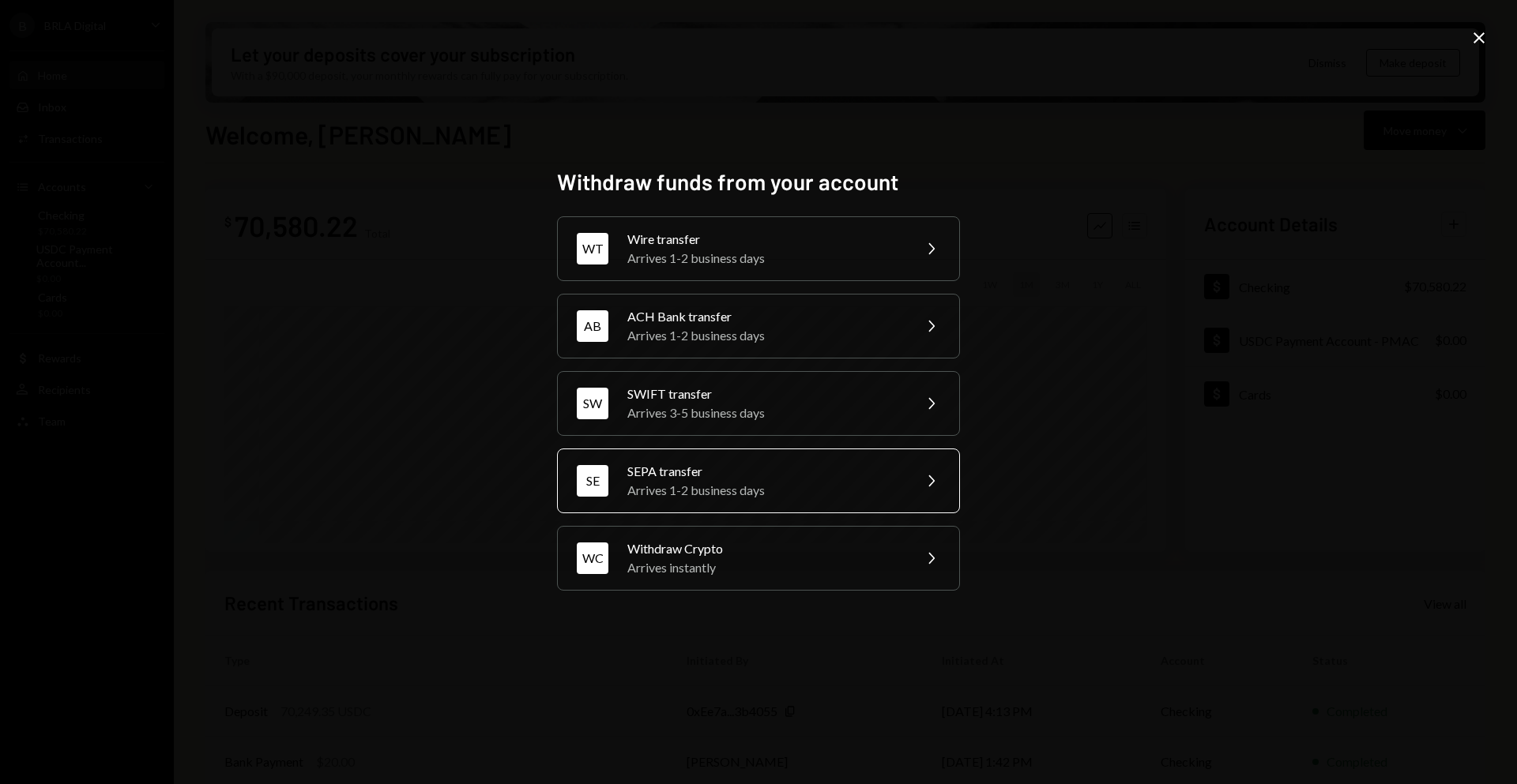
click at [739, 479] on div "SEPA transfer" at bounding box center [764, 471] width 275 height 19
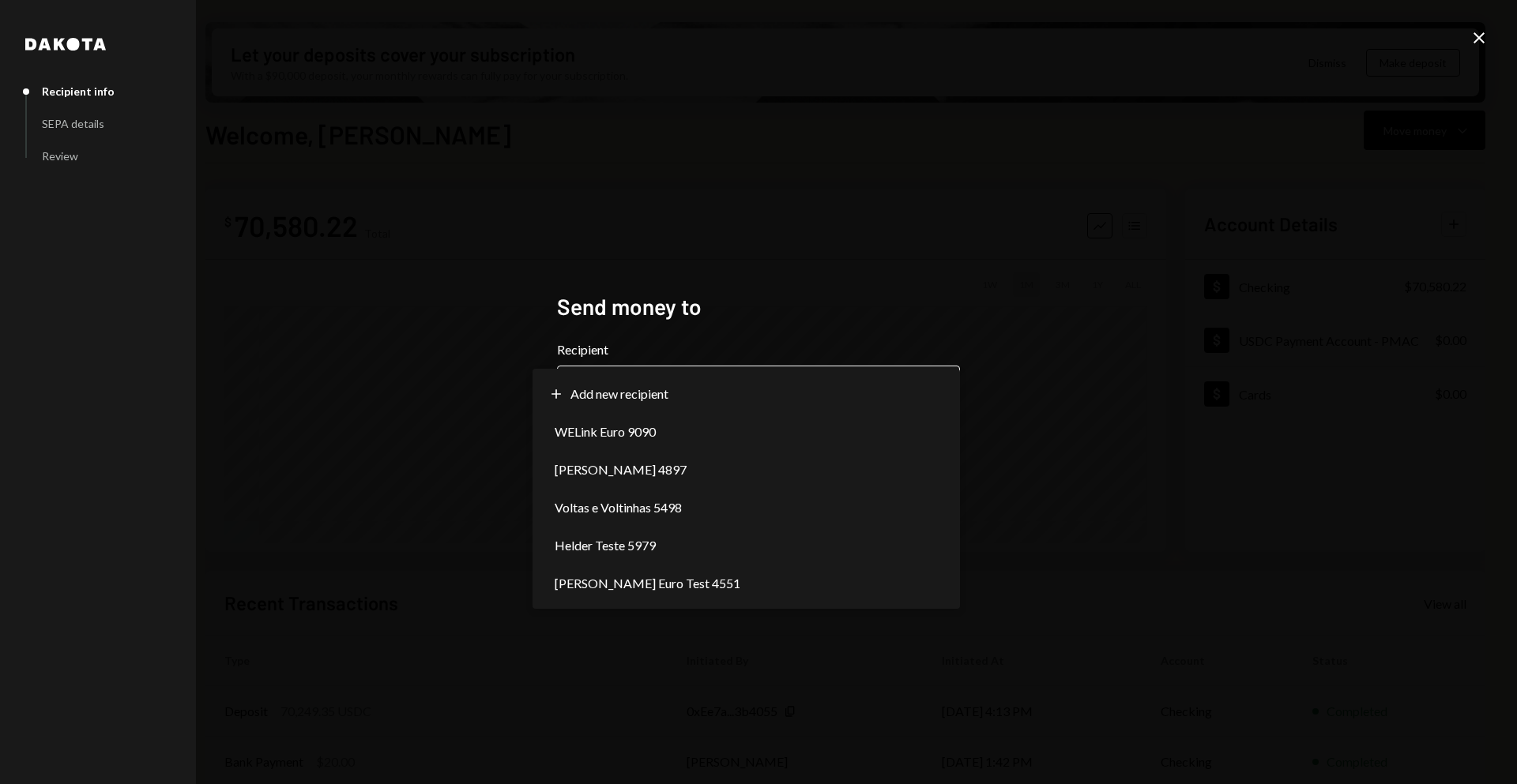
click at [771, 397] on body "B BRLA Digital Caret Down Home Home Inbox Inbox Activities Transactions Account…" at bounding box center [758, 392] width 1517 height 784
select select "**********"
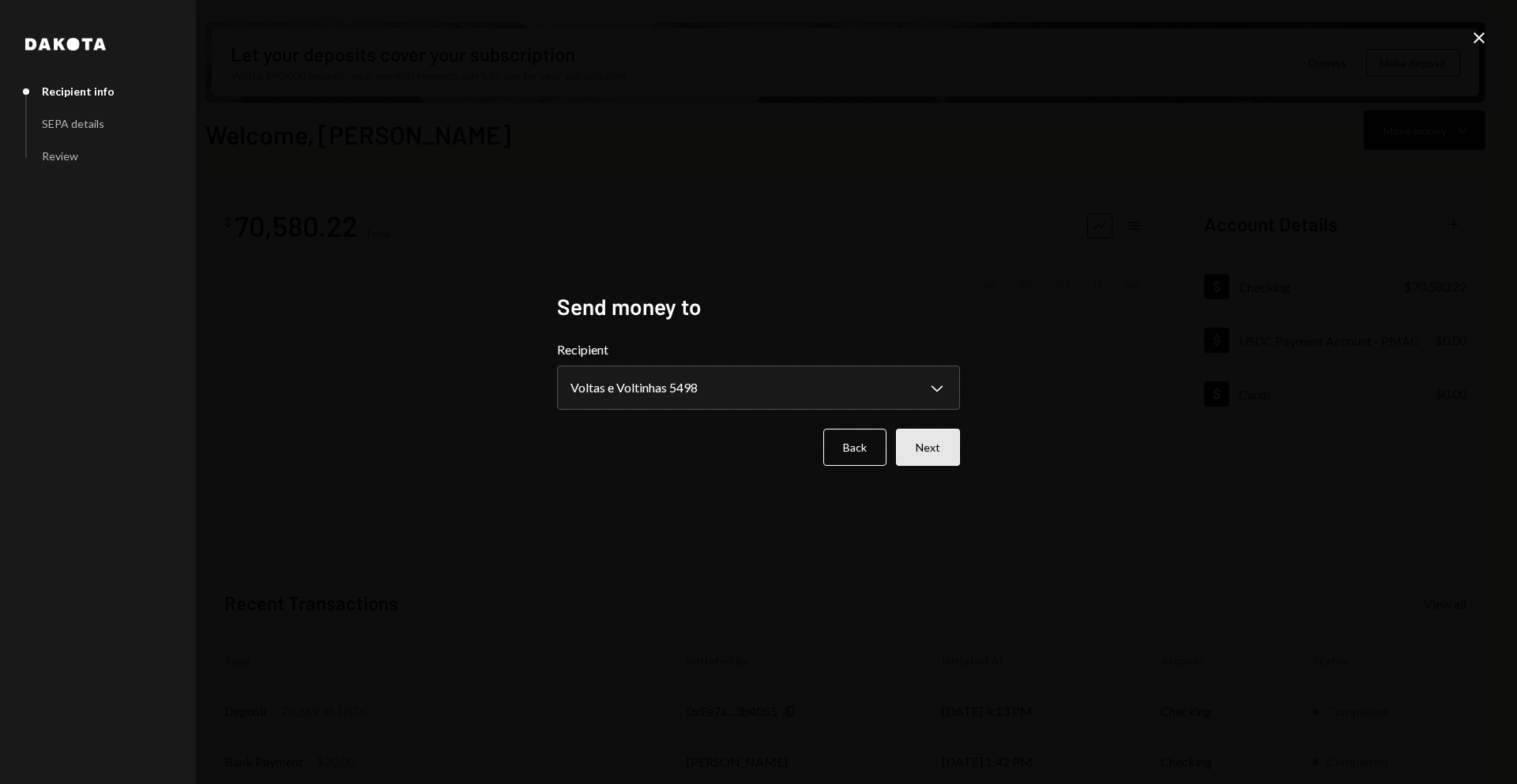
click at [921, 444] on button "Next" at bounding box center [927, 447] width 64 height 37
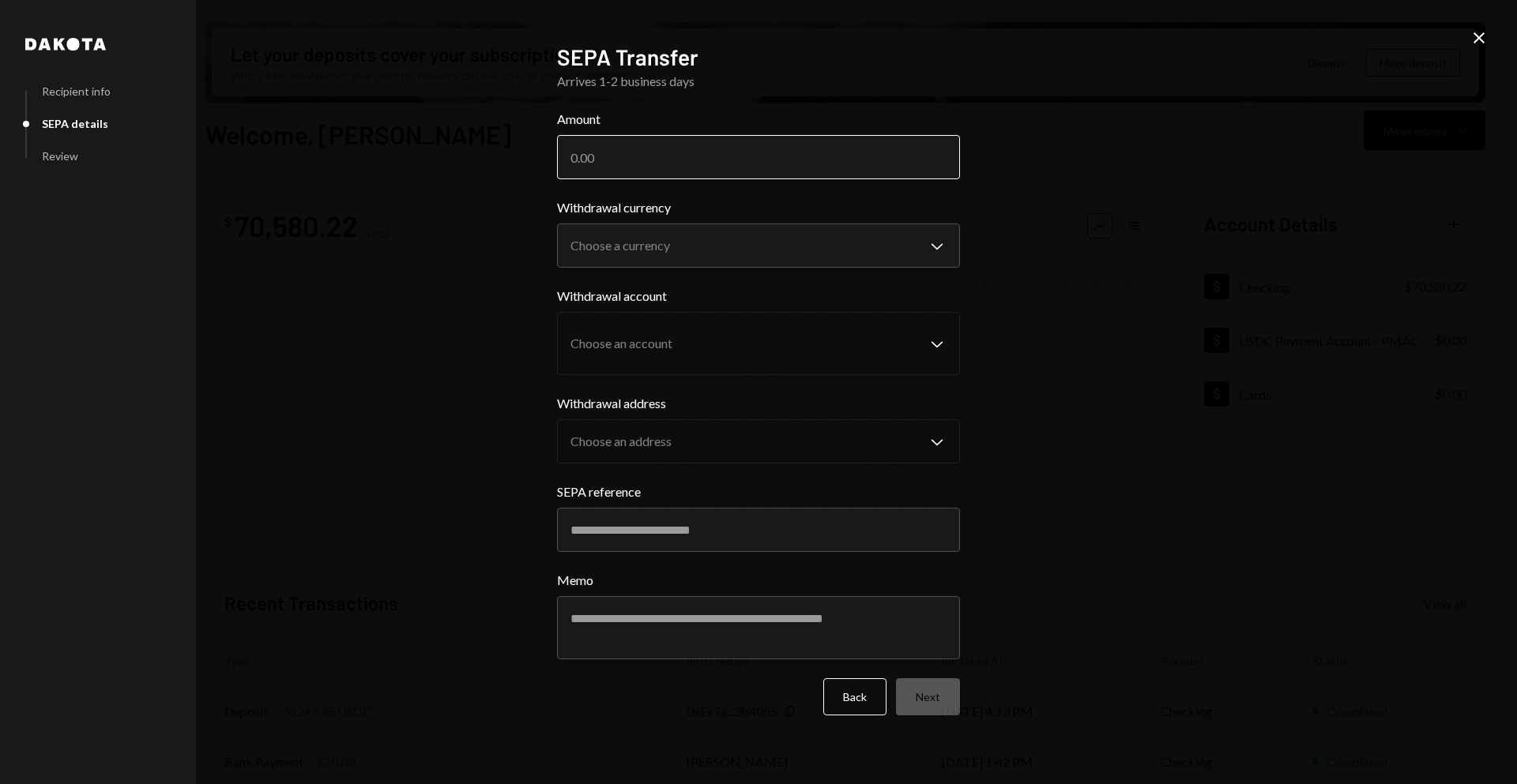
click at [719, 158] on input "Amount" at bounding box center [758, 157] width 403 height 45
type input "70249.35"
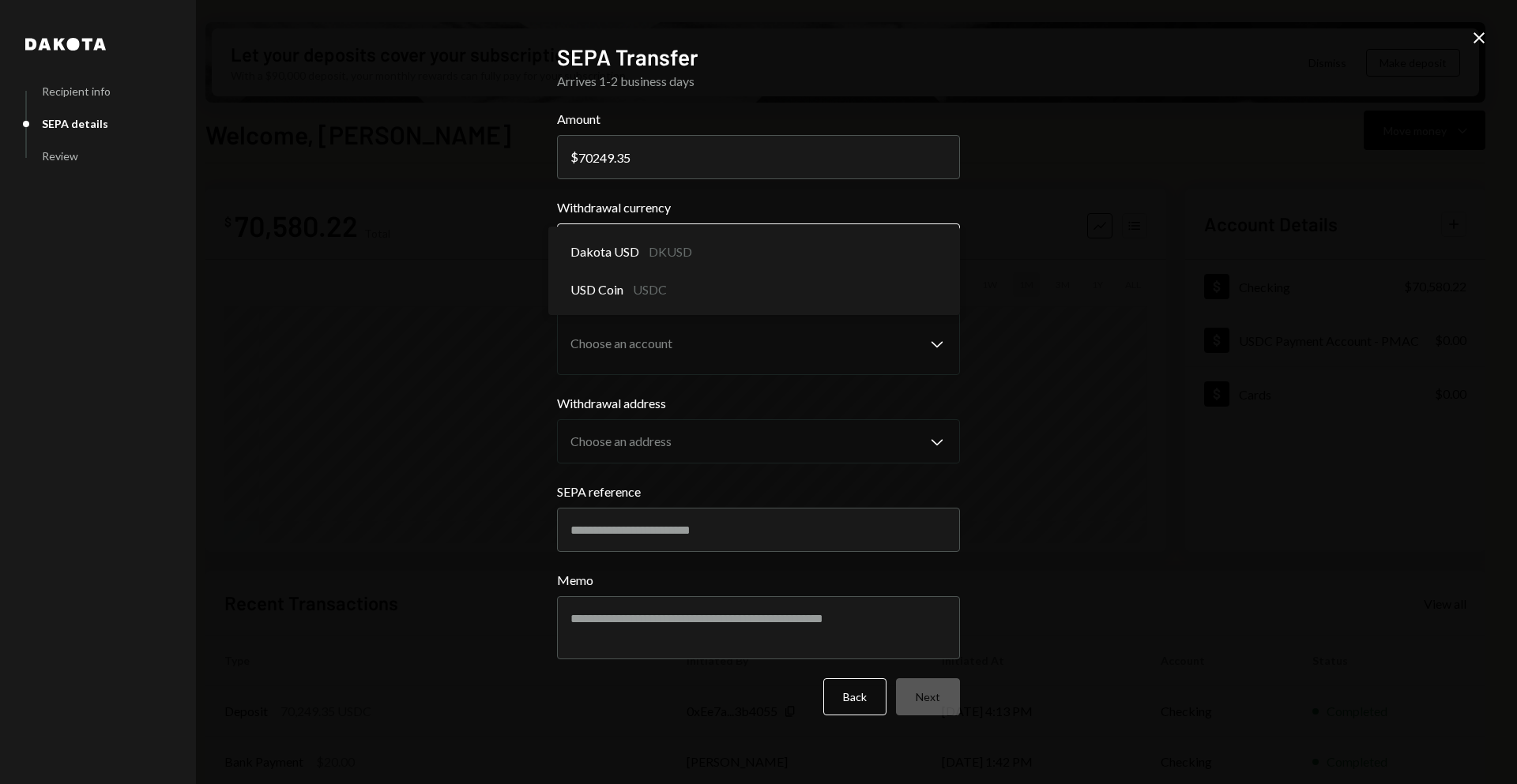
click at [852, 232] on body "B BRLA Digital Caret Down Home Home Inbox Inbox Activities Transactions Account…" at bounding box center [758, 392] width 1517 height 784
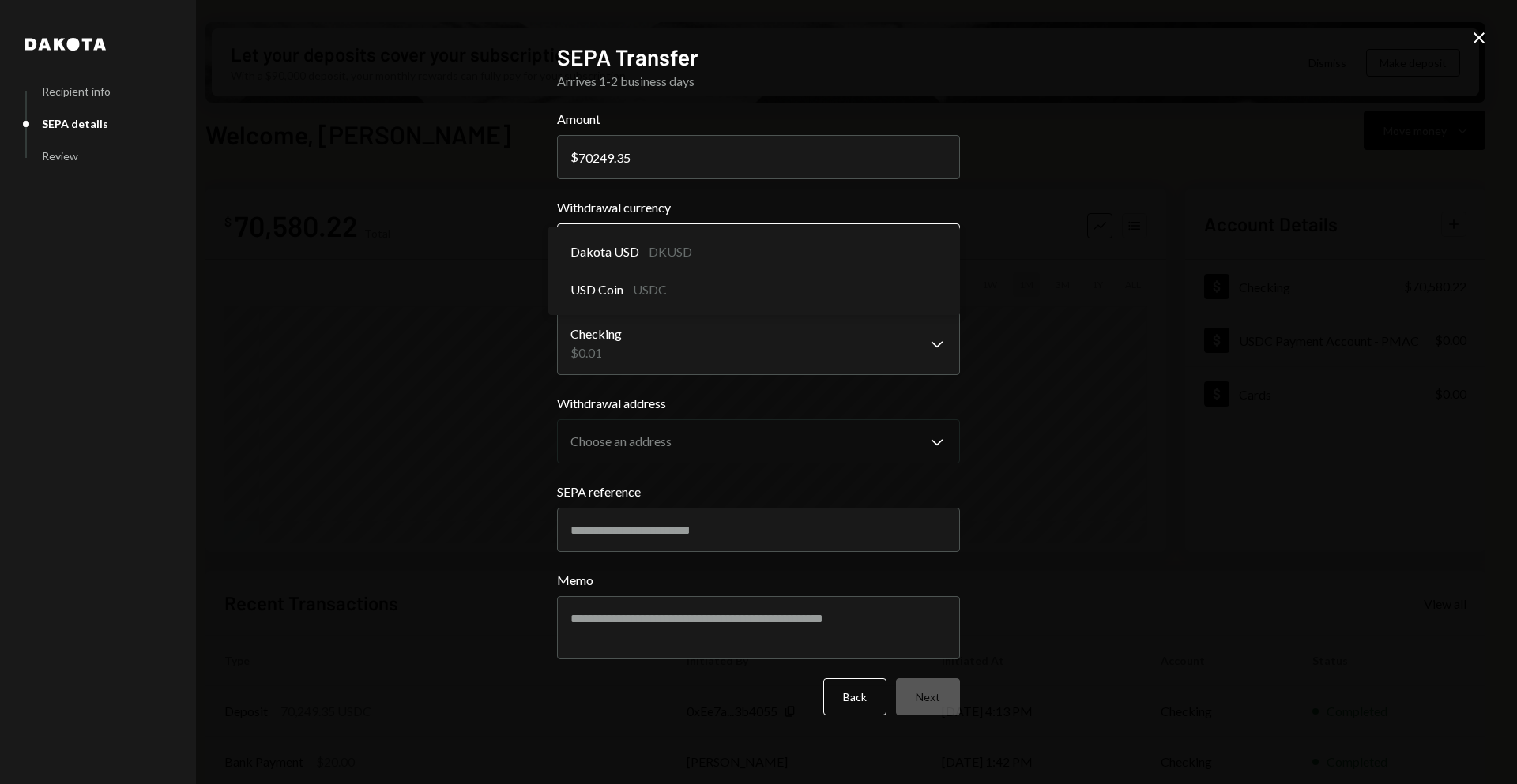
click at [895, 257] on body "B BRLA Digital Caret Down Home Home Inbox Inbox Activities Transactions Account…" at bounding box center [758, 392] width 1517 height 784
select select "****"
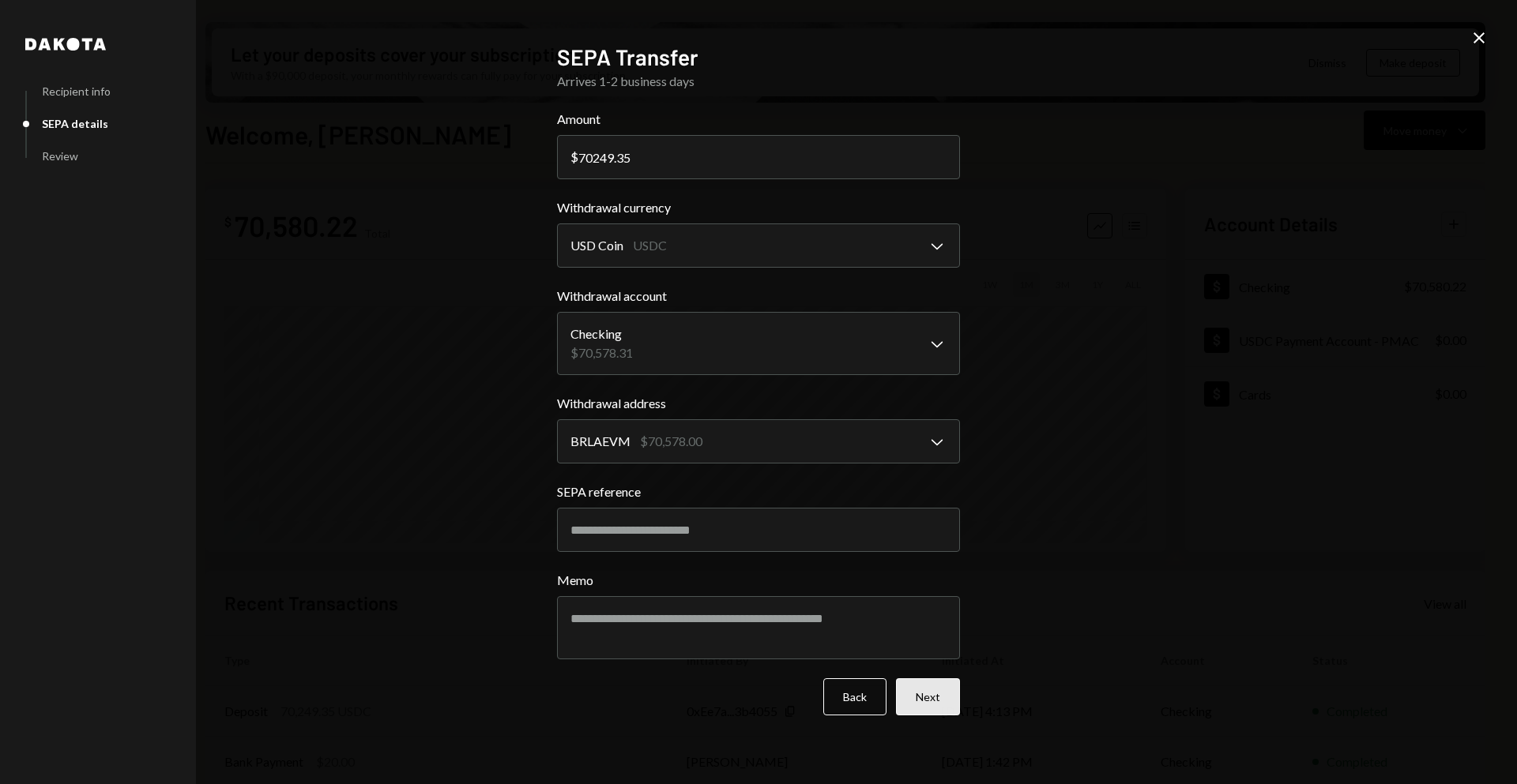
click at [922, 697] on button "Next" at bounding box center [927, 697] width 64 height 37
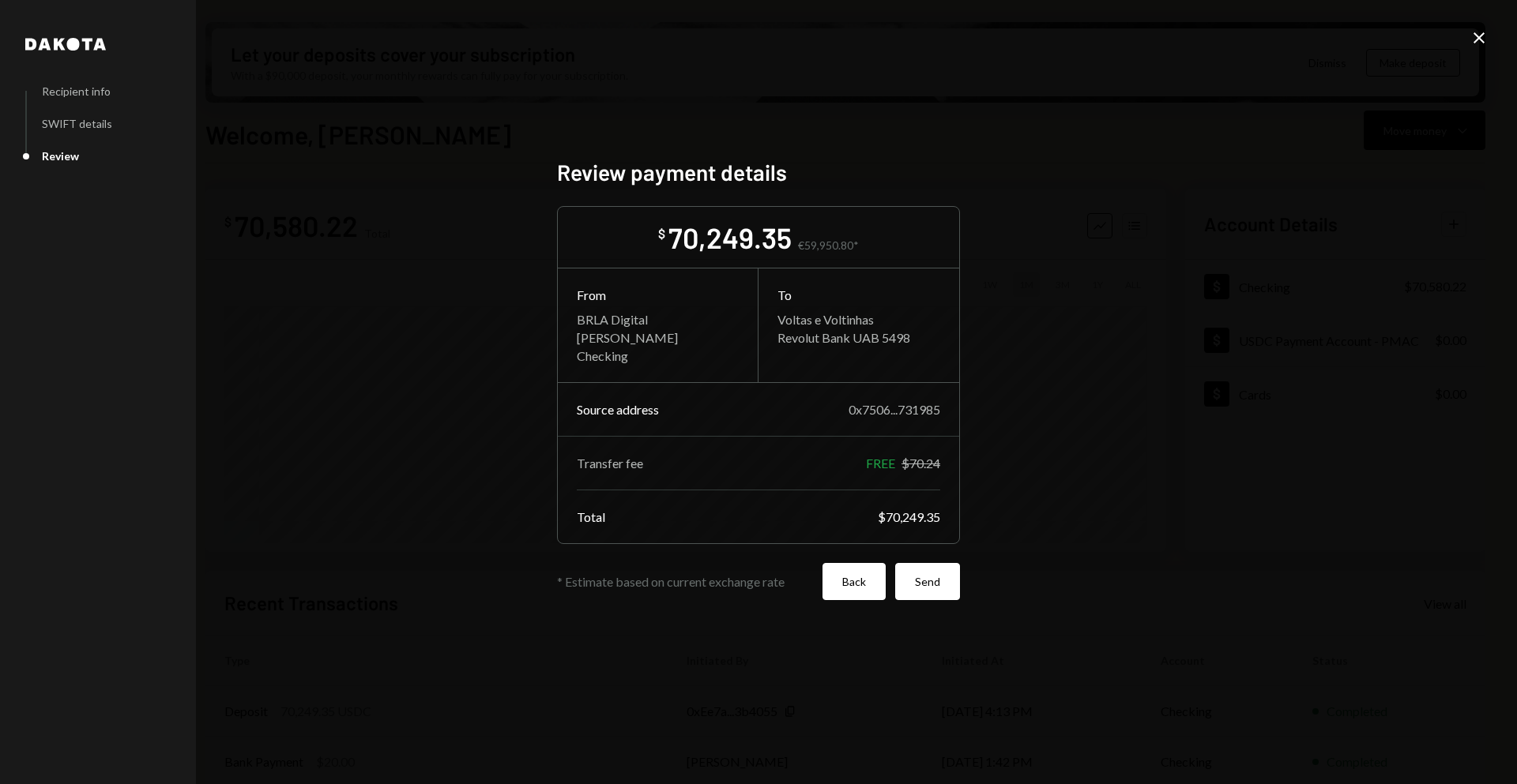
click at [866, 581] on button "Back" at bounding box center [854, 582] width 63 height 37
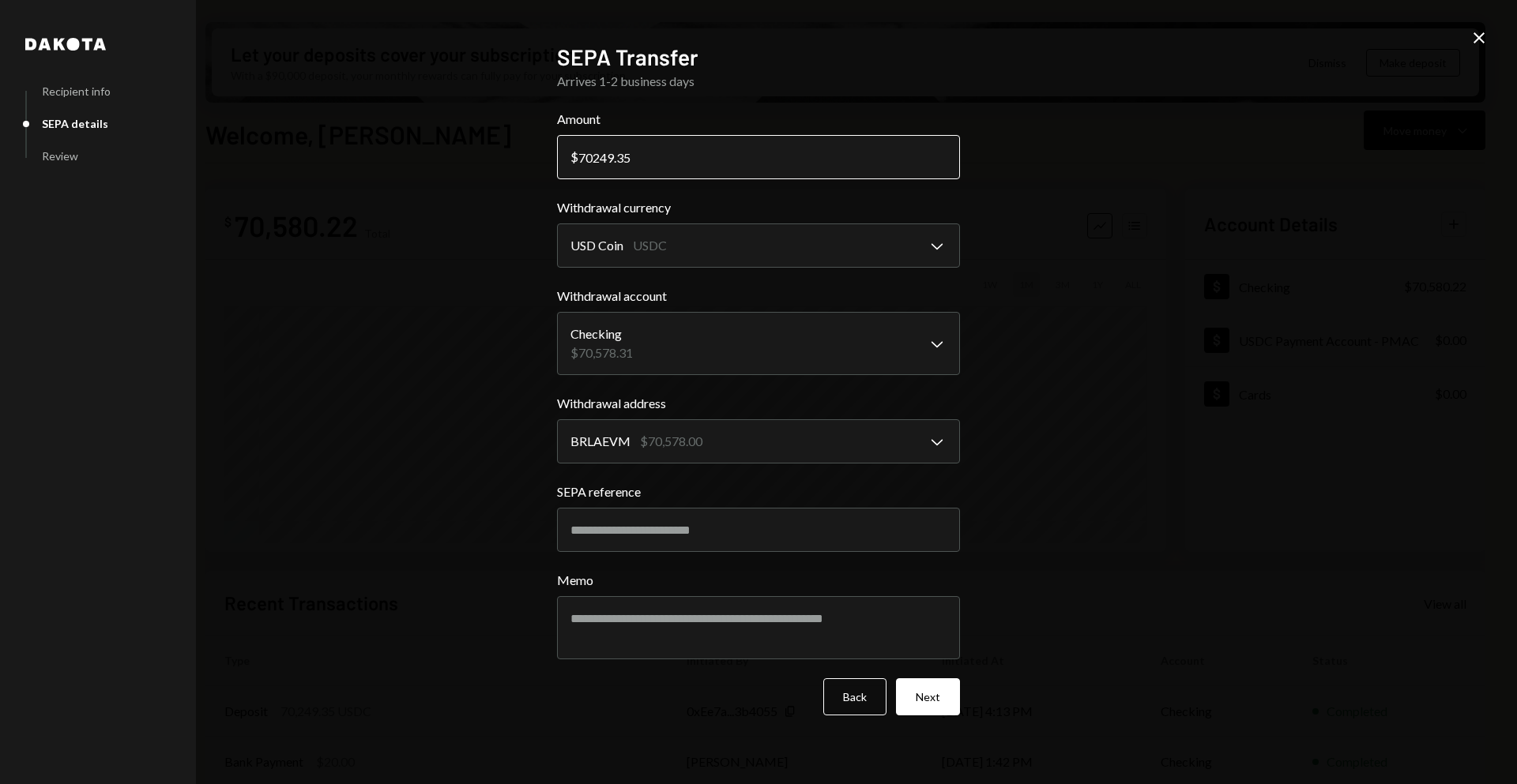
click at [605, 156] on input "70249.35" at bounding box center [758, 157] width 403 height 45
type input "70319.35"
click at [917, 703] on button "Next" at bounding box center [927, 697] width 64 height 37
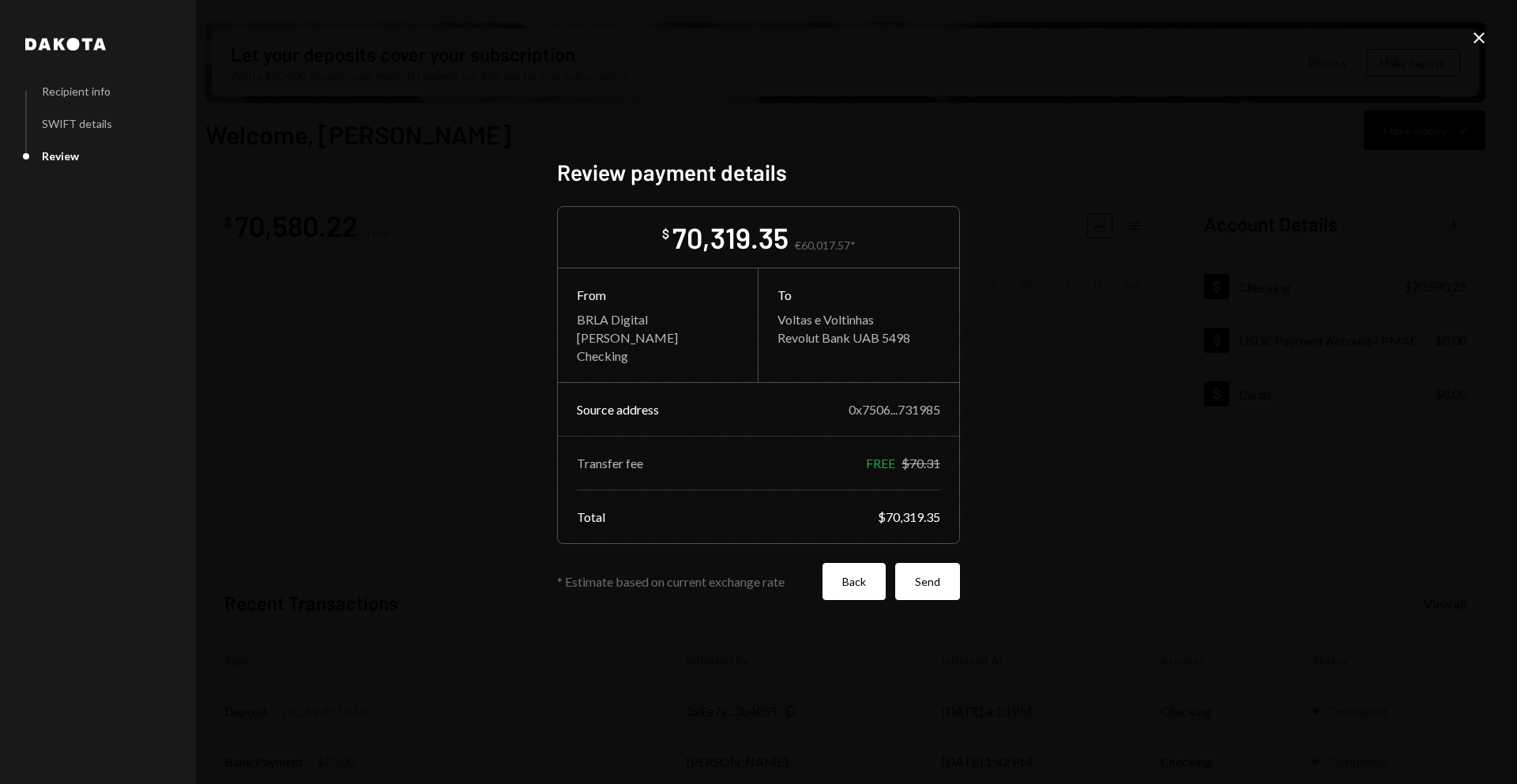
click at [866, 581] on button "Back" at bounding box center [854, 582] width 63 height 37
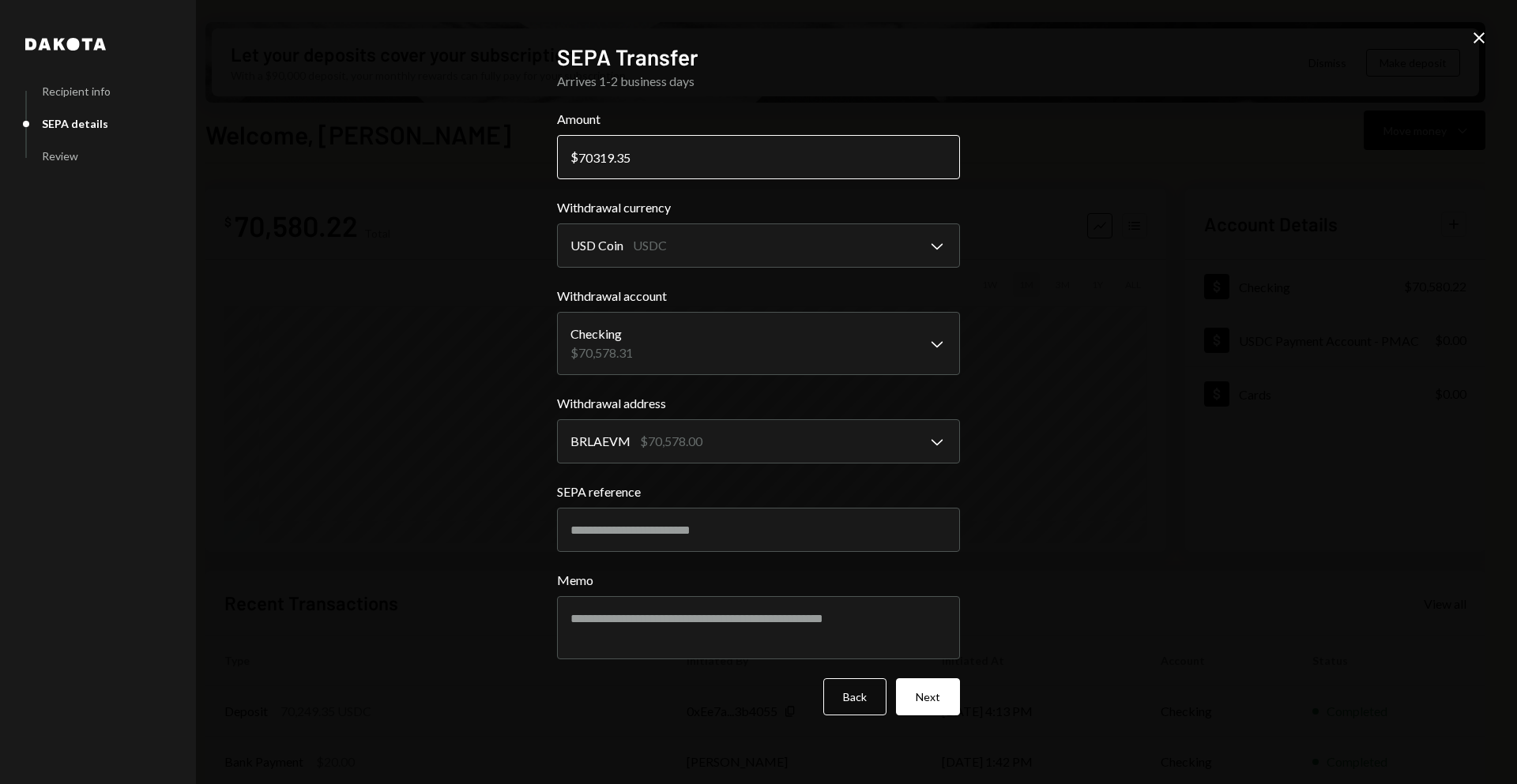
click at [602, 156] on input "70319.35" at bounding box center [758, 157] width 403 height 45
type input "70300"
click at [940, 688] on button "Next" at bounding box center [927, 697] width 64 height 37
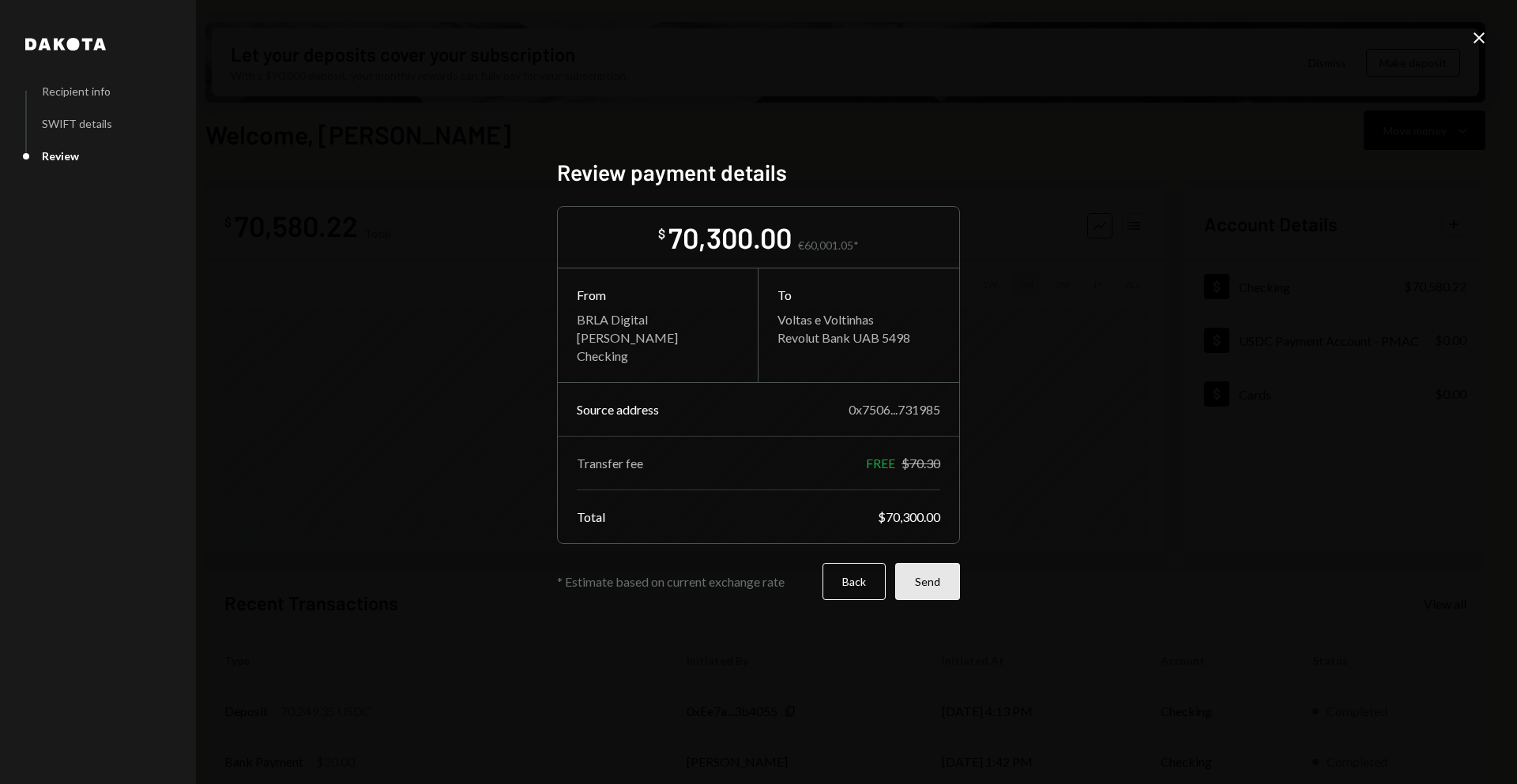
click at [928, 582] on button "Send" at bounding box center [928, 582] width 65 height 37
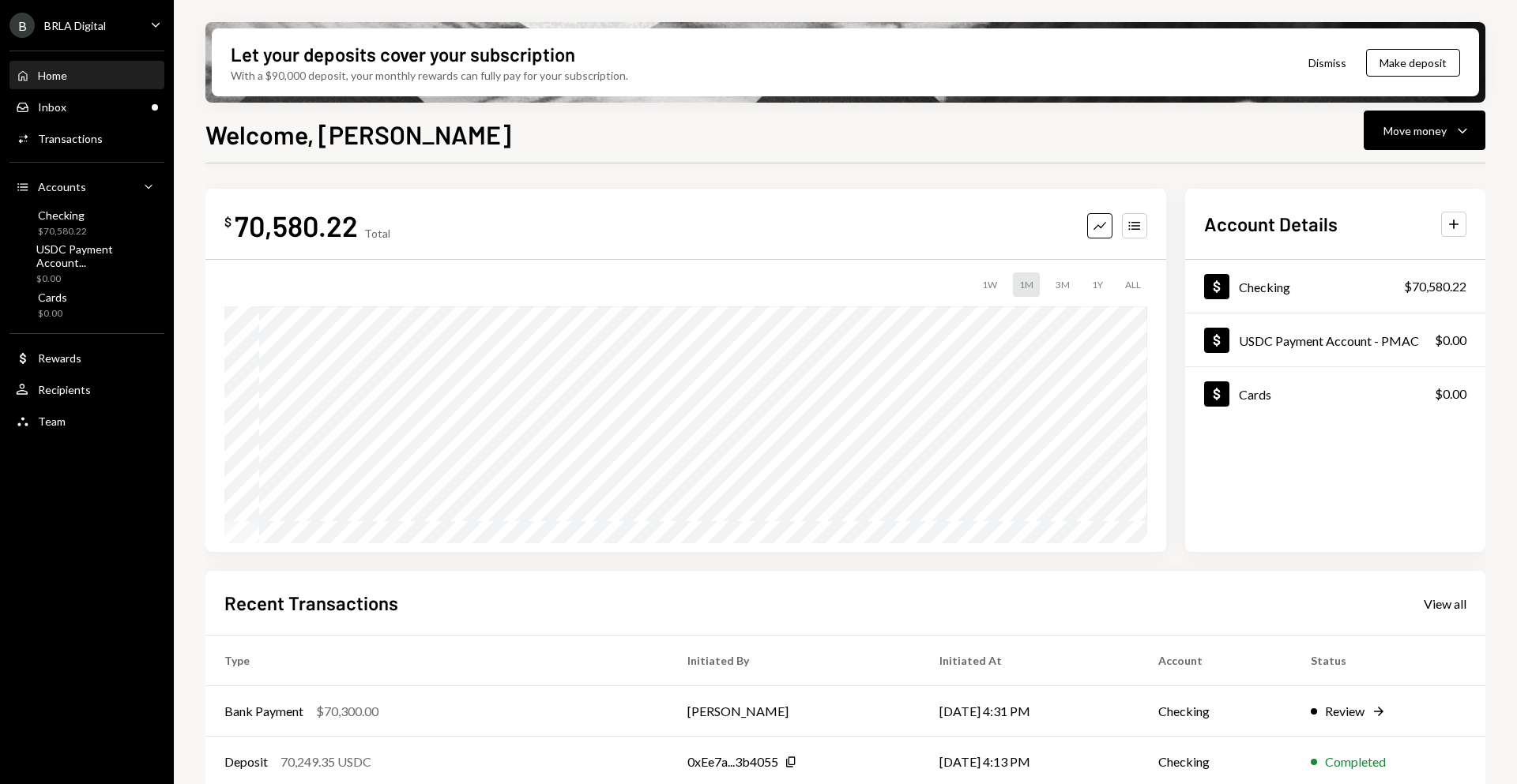
scroll to position [168, 0]
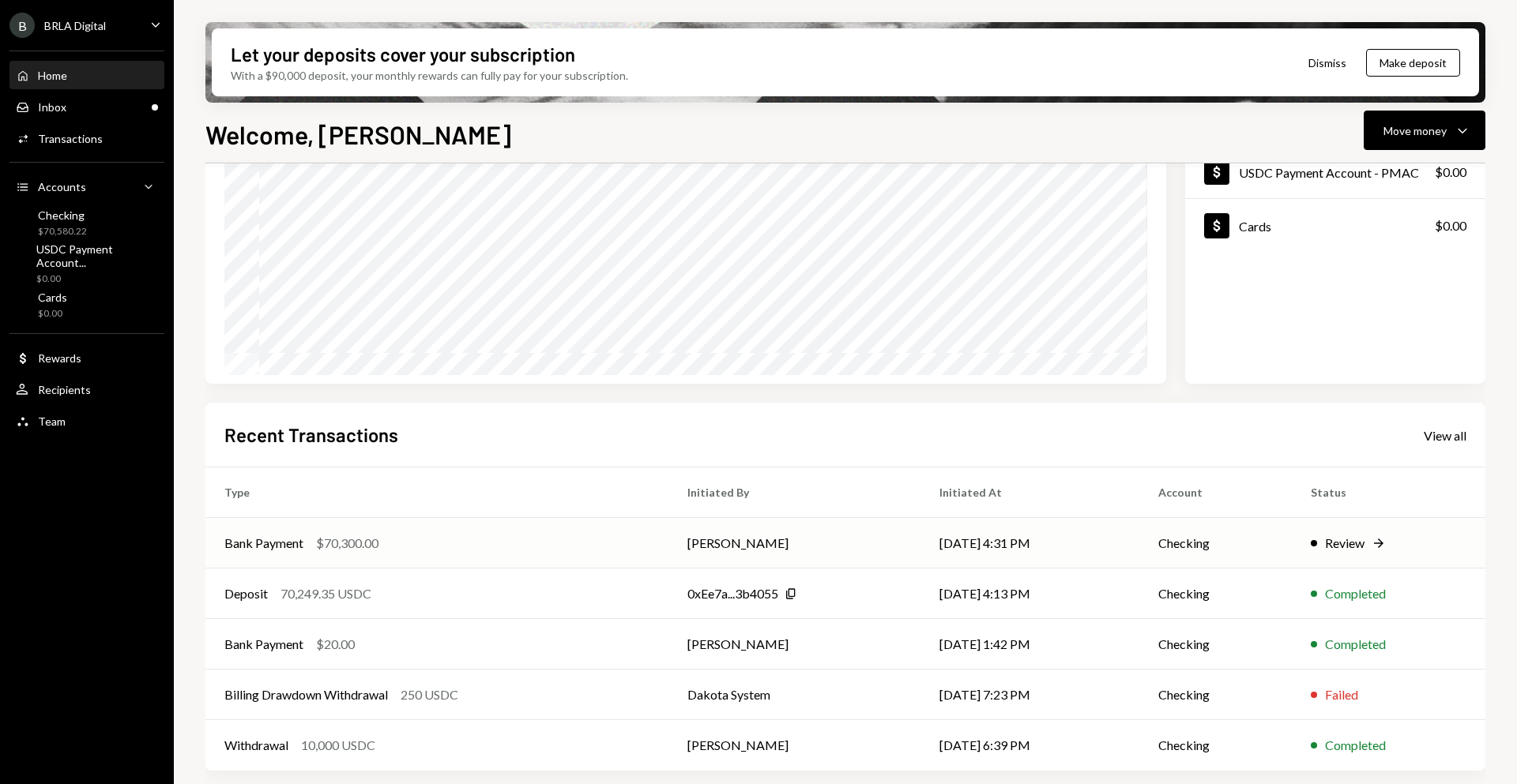
click at [1342, 550] on div "Review" at bounding box center [1344, 543] width 40 height 19
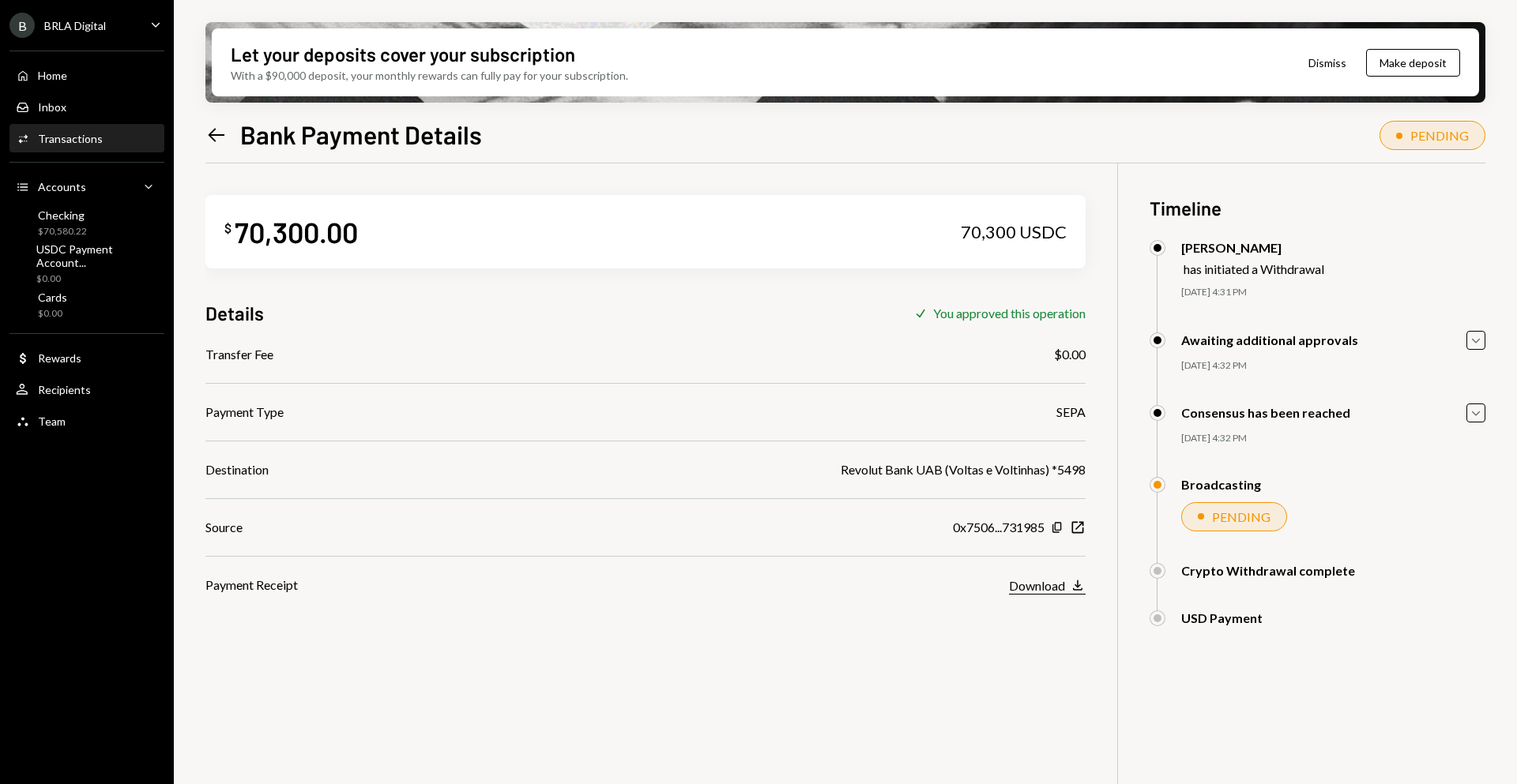
click at [1018, 581] on div "Download" at bounding box center [1036, 586] width 56 height 15
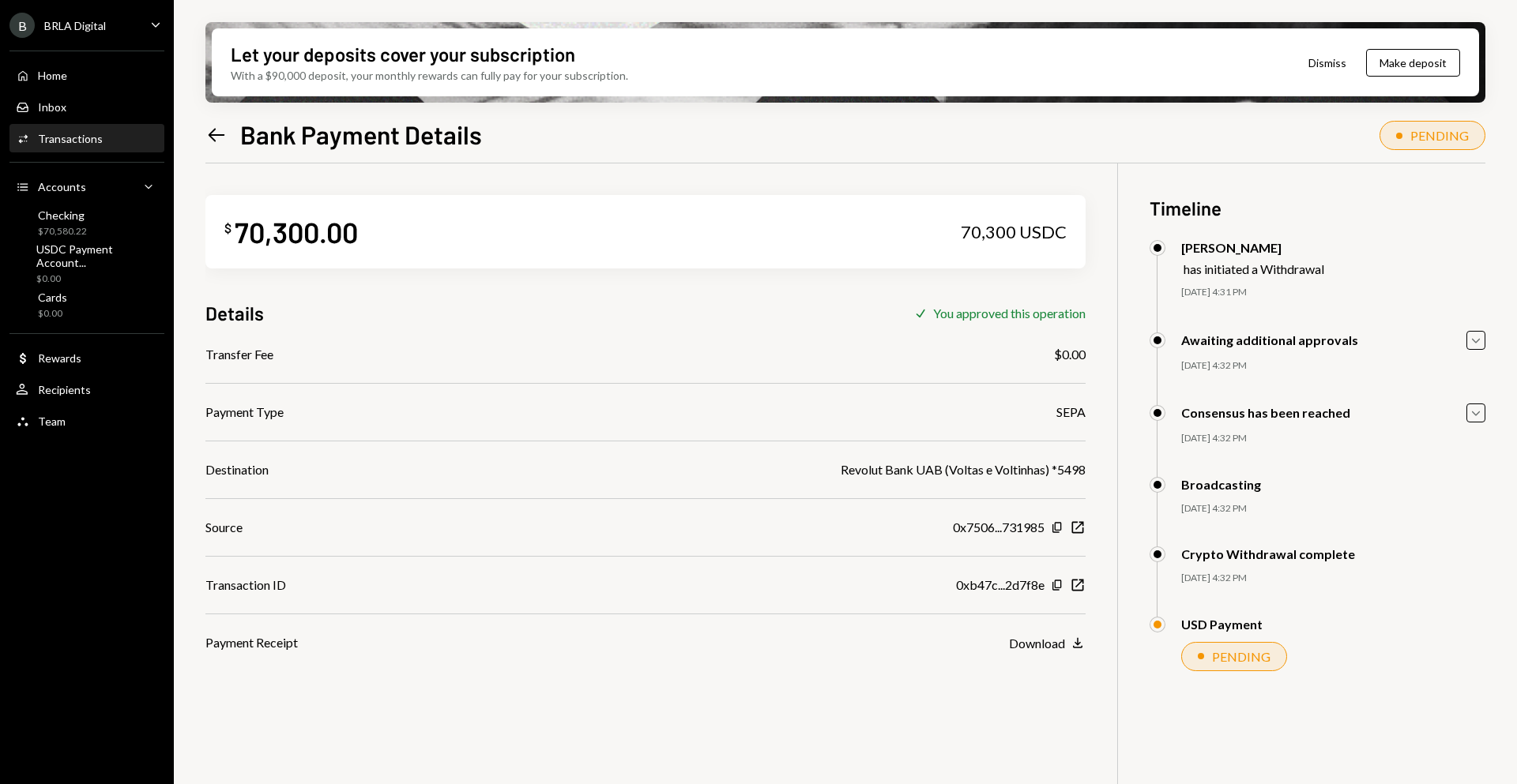
click at [800, 163] on div at bounding box center [844, 163] width 1280 height 1
click at [1047, 646] on div "Download" at bounding box center [1036, 643] width 56 height 15
click at [864, 771] on div "$ 70,300.00 70,300 USDC Details Check You approved this operation Transfer Fee …" at bounding box center [844, 556] width 1280 height 784
click at [674, 126] on div "Left Arrow Bank Payment Details COMPLETED" at bounding box center [844, 132] width 1280 height 35
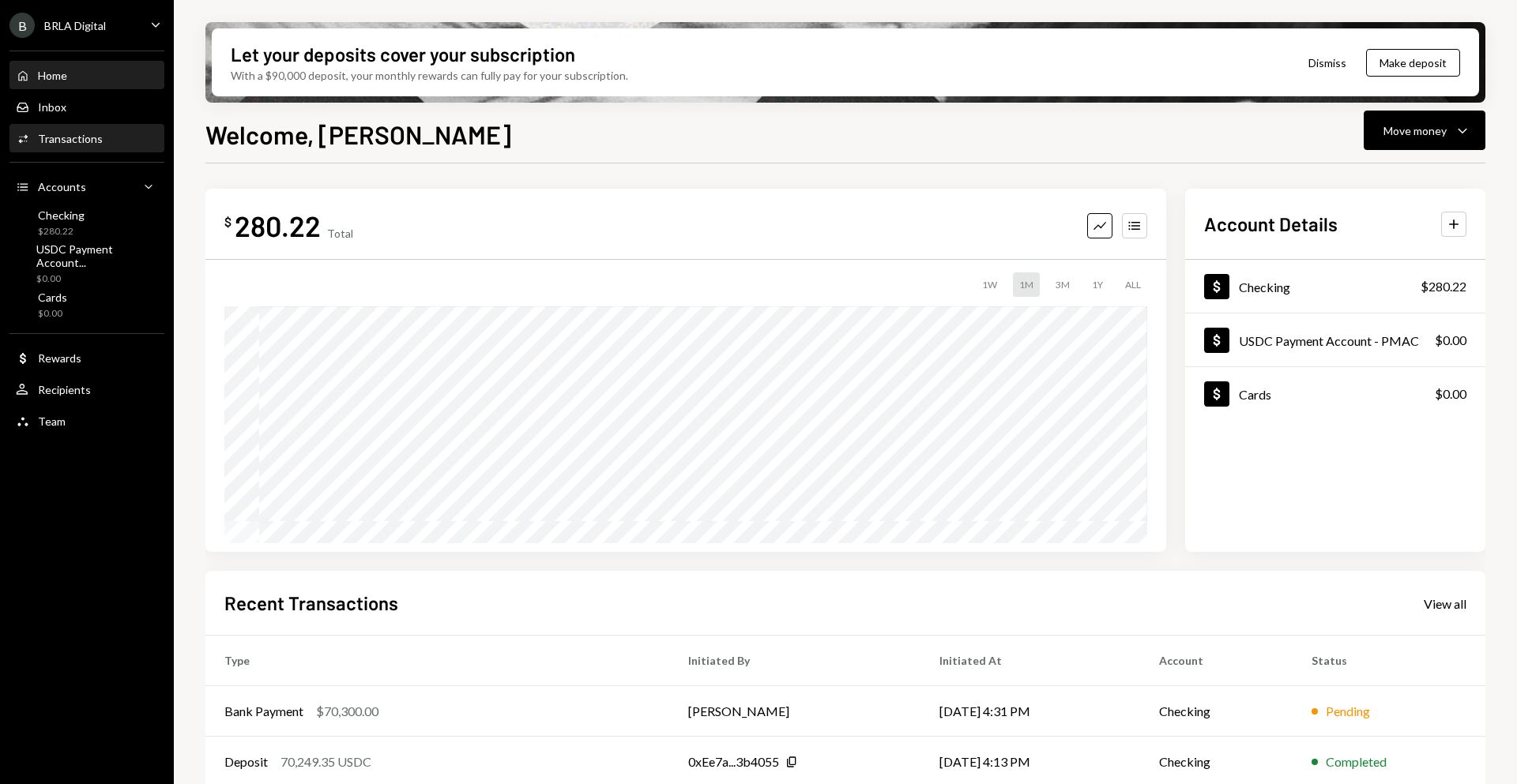
click at [80, 142] on div "Transactions" at bounding box center [71, 138] width 65 height 14
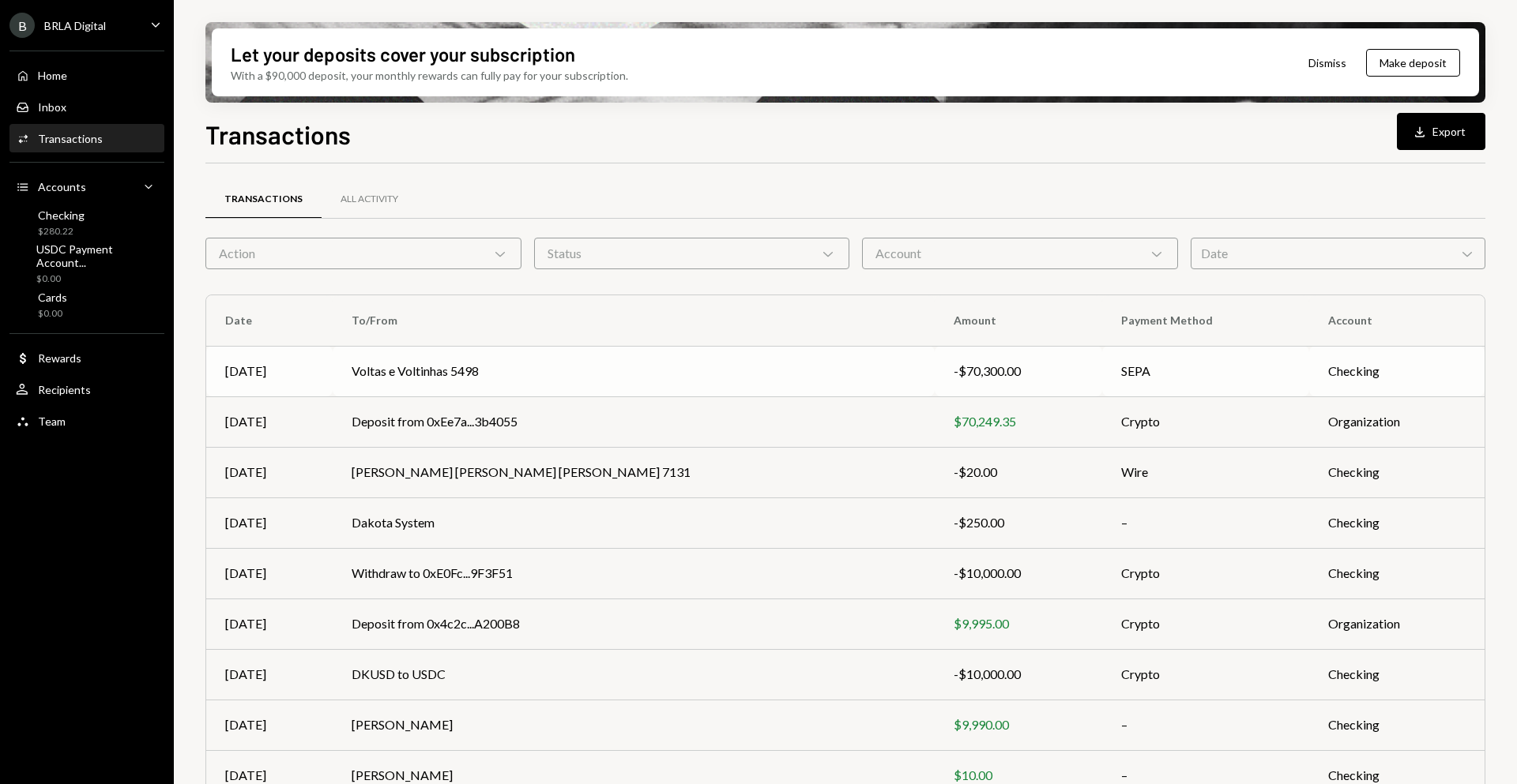
click at [683, 369] on td "Voltas e Voltinhas 5498" at bounding box center [633, 371] width 602 height 50
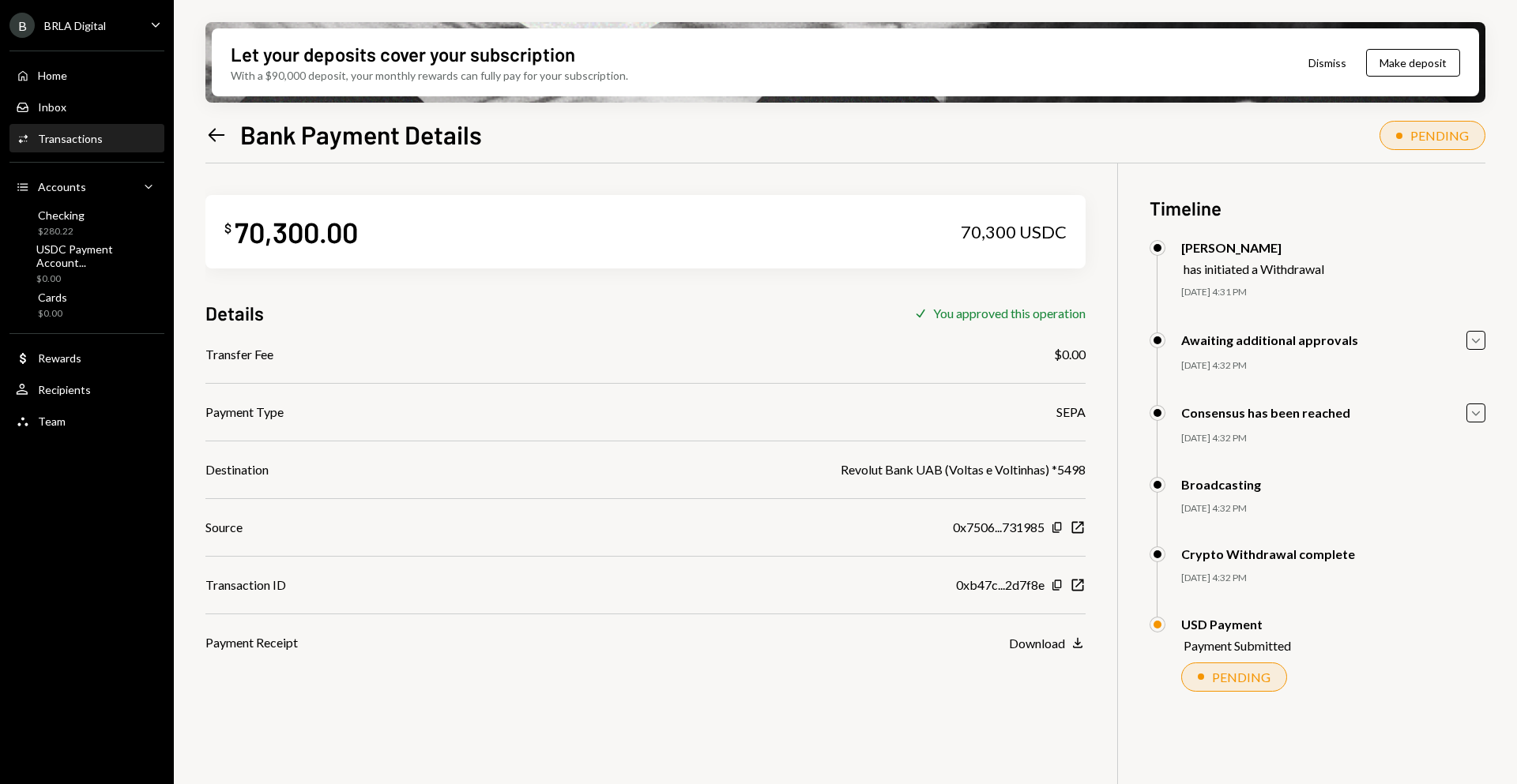
click at [893, 722] on div "$ 70,300.00 70,300 USDC Details Check You approved this operation Transfer Fee …" at bounding box center [844, 556] width 1280 height 784
click at [749, 730] on div "$ 70,300.00 70,300 USDC Details Check You approved this operation Transfer Fee …" at bounding box center [844, 556] width 1280 height 784
click at [1075, 651] on button "Download Download" at bounding box center [1047, 643] width 77 height 17
click at [1211, 655] on div "USD Payment Payment Processed [DATE] 4:50 PM [PERSON_NAME] Approved [PERSON_NAM…" at bounding box center [1317, 662] width 335 height 91
click at [985, 239] on div "70,300 USDC" at bounding box center [1013, 232] width 106 height 22
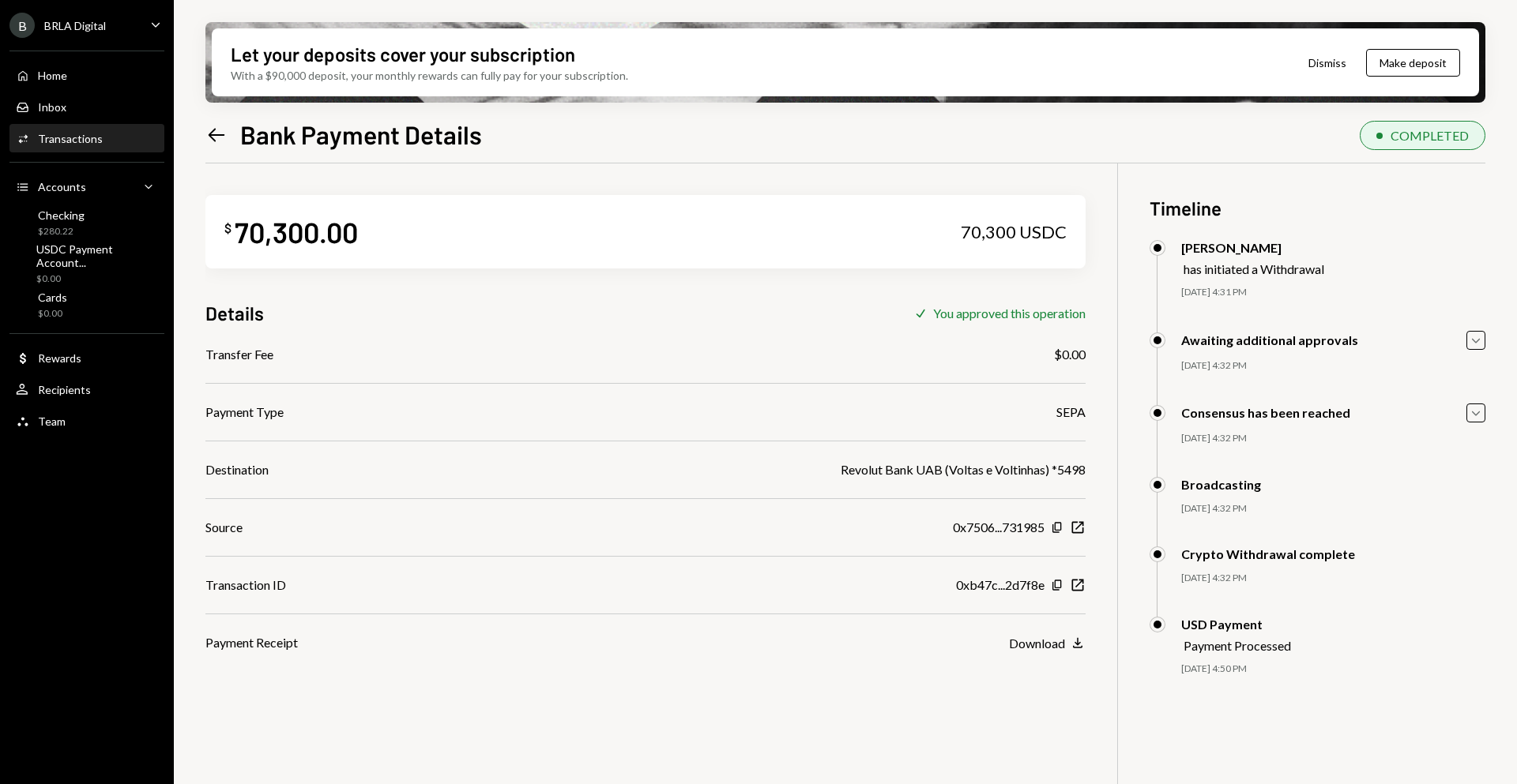
click at [96, 154] on div "Home Home Inbox Inbox Activities Transactions Accounts Accounts Caret Down Chec…" at bounding box center [87, 240] width 173 height 397
click at [91, 145] on div "Activities Transactions" at bounding box center [58, 139] width 87 height 15
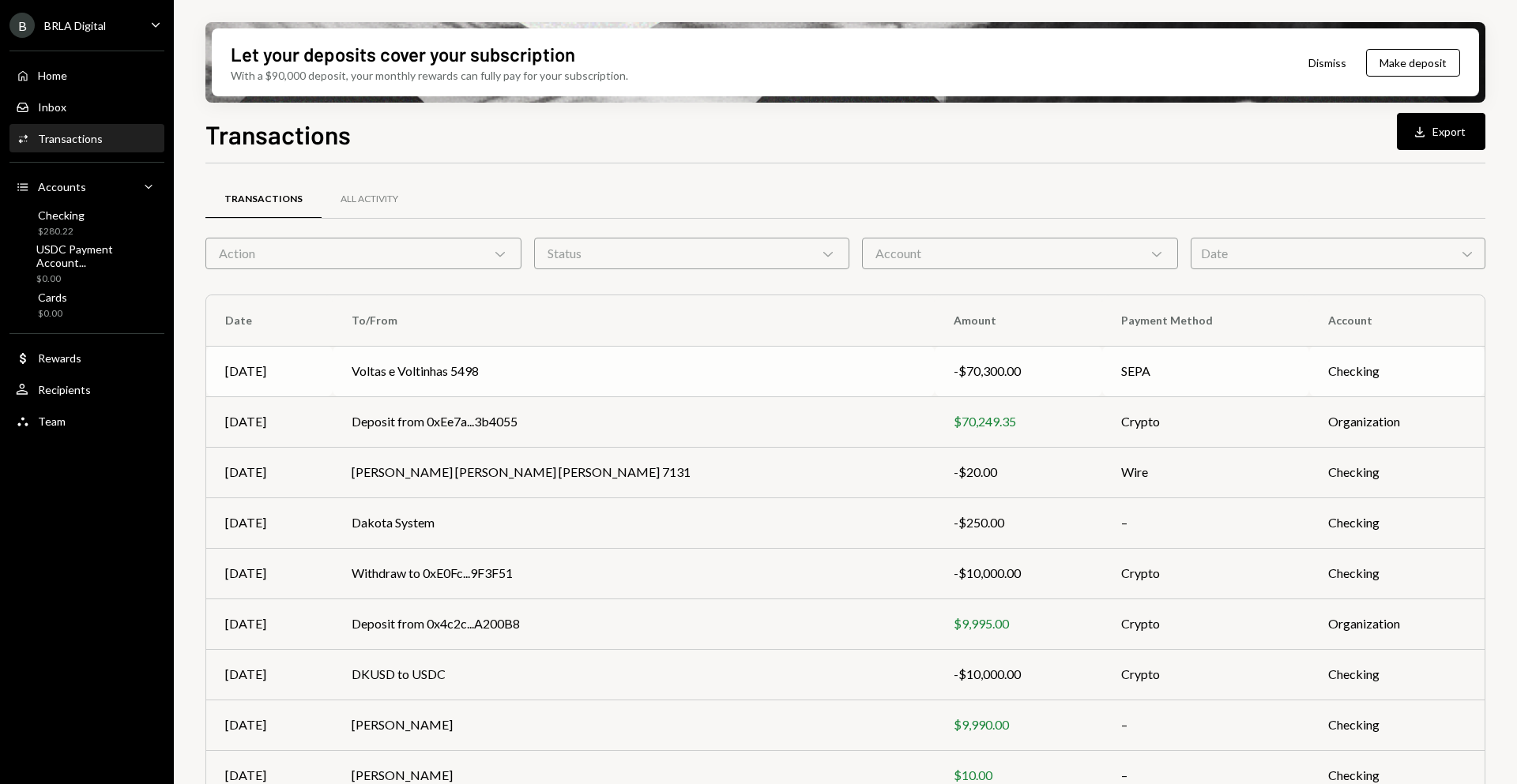
click at [397, 378] on td "Voltas e Voltinhas 5498" at bounding box center [633, 371] width 602 height 50
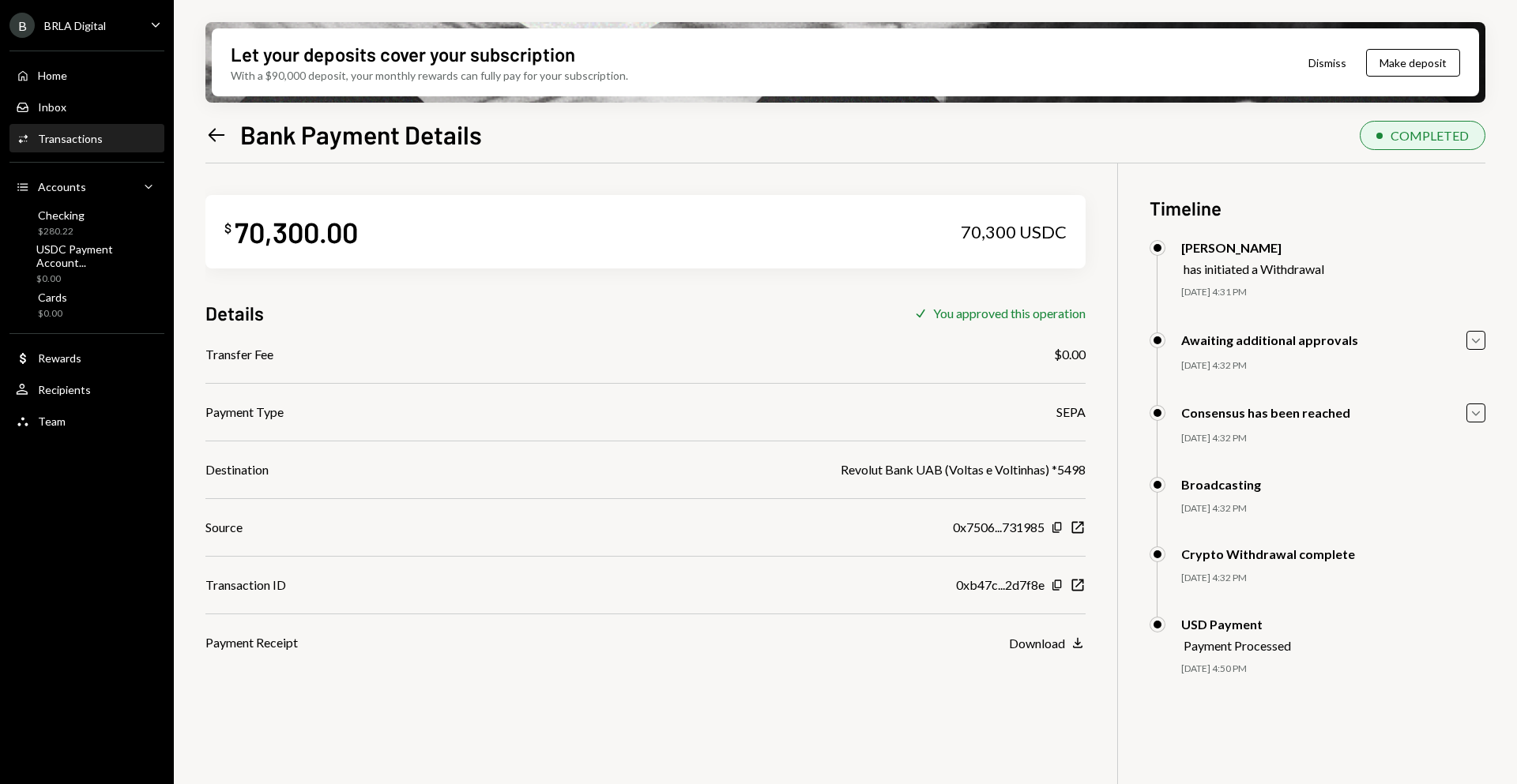
click at [243, 478] on div "Destination" at bounding box center [237, 469] width 63 height 19
click at [1058, 530] on icon "button" at bounding box center [1057, 526] width 9 height 11
click at [1082, 532] on icon "button" at bounding box center [1078, 527] width 12 height 12
click at [1079, 590] on icon "New Window" at bounding box center [1077, 585] width 15 height 15
click at [1072, 650] on button "Download Download" at bounding box center [1047, 643] width 77 height 17
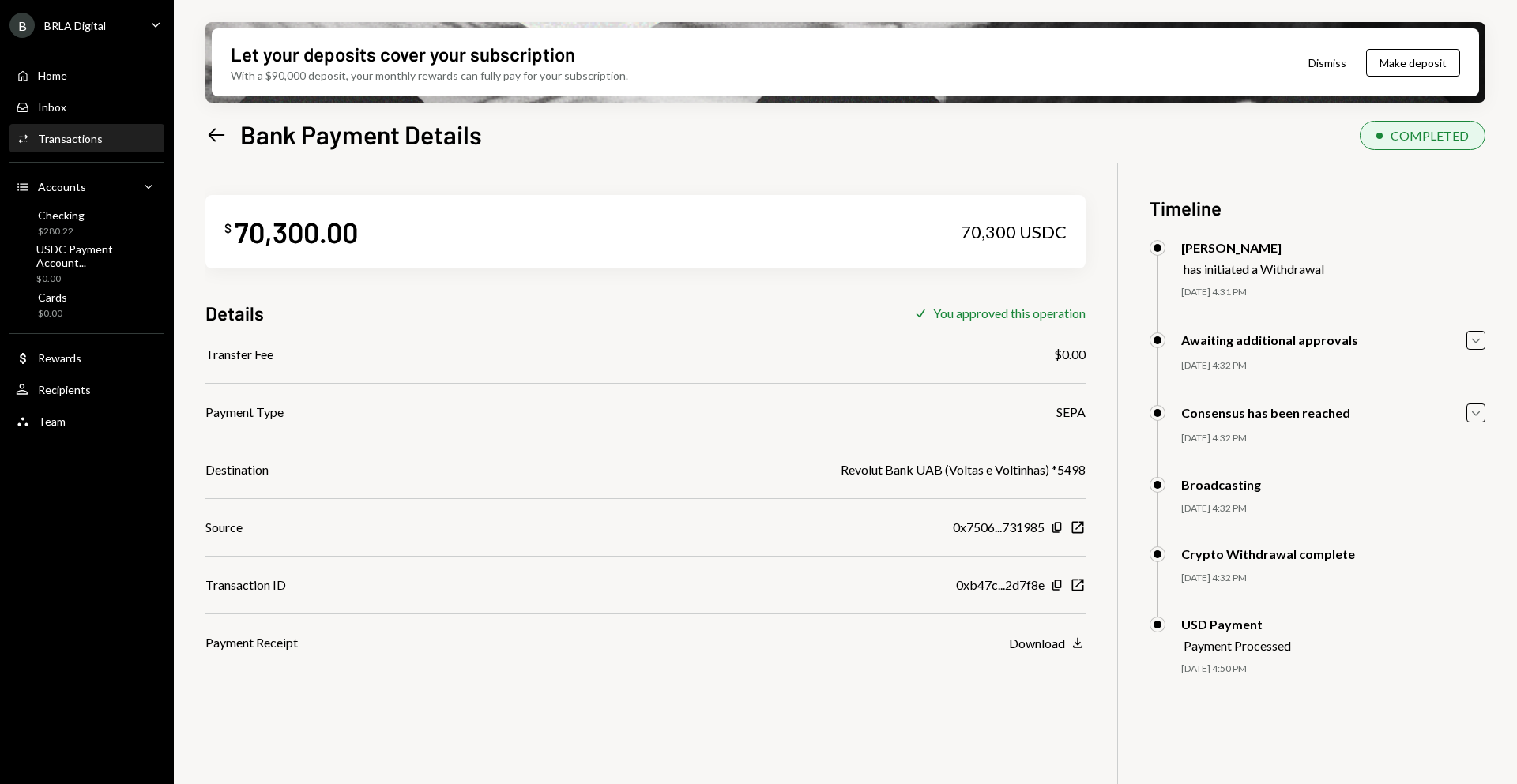
click at [845, 347] on div "Transfer Fee $0.00" at bounding box center [645, 354] width 880 height 19
click at [122, 63] on div "Home Home" at bounding box center [86, 75] width 142 height 27
